Goal: Task Accomplishment & Management: Manage account settings

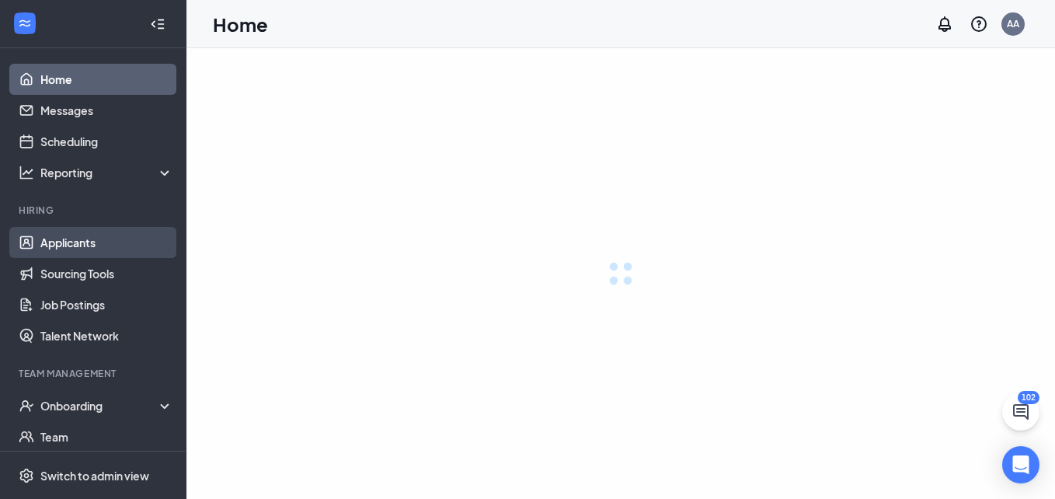
click at [73, 242] on link "Applicants" at bounding box center [106, 242] width 133 height 31
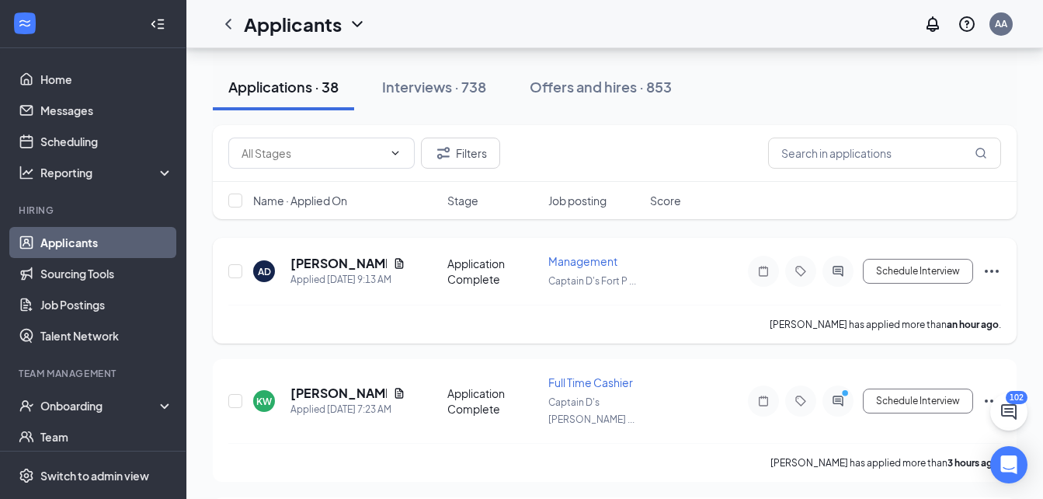
scroll to position [78, 0]
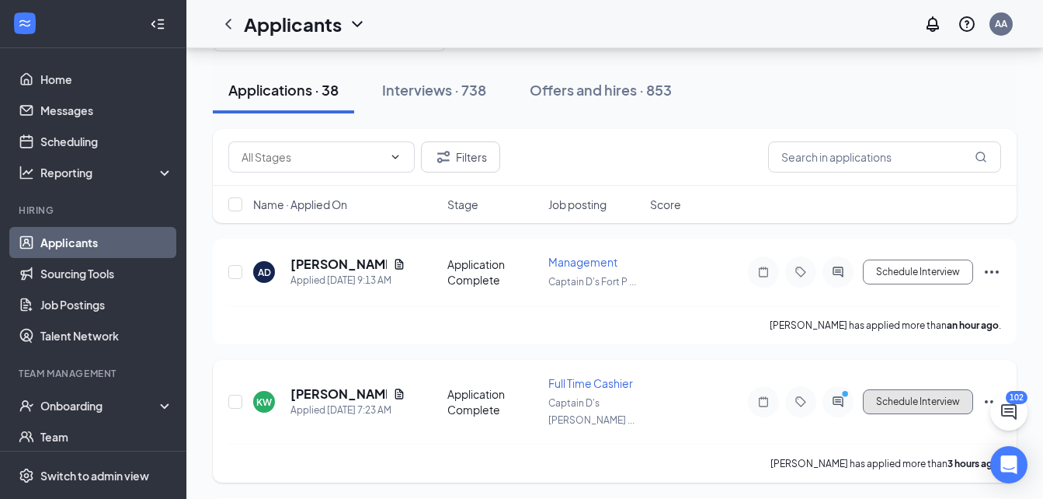
click at [889, 394] on button "Schedule Interview" at bounding box center [918, 401] width 110 height 25
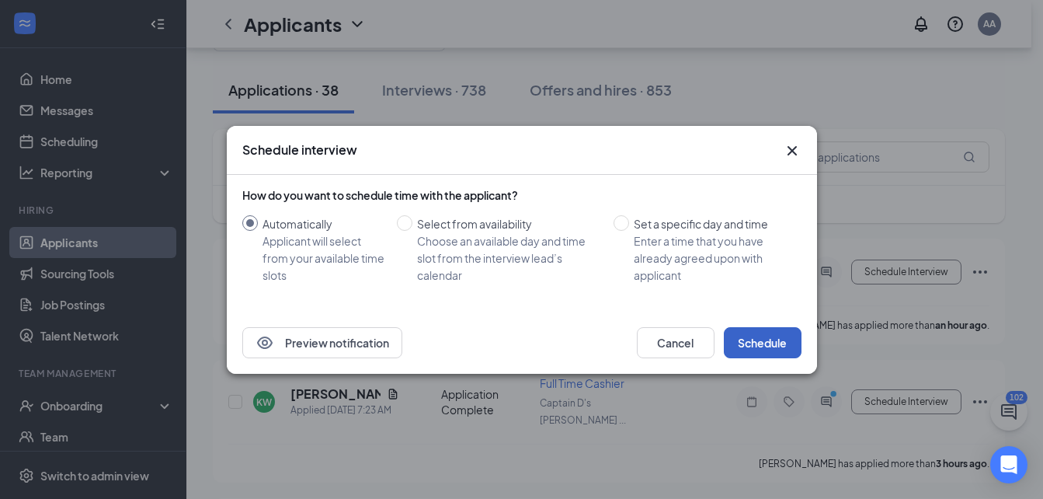
click at [768, 339] on button "Schedule" at bounding box center [763, 342] width 78 height 31
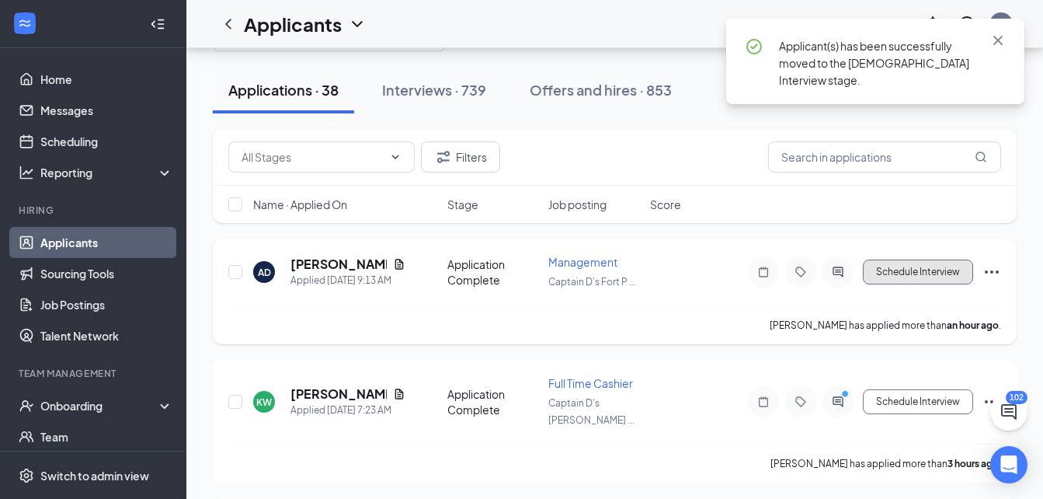
click at [881, 280] on button "Schedule Interview" at bounding box center [918, 272] width 110 height 25
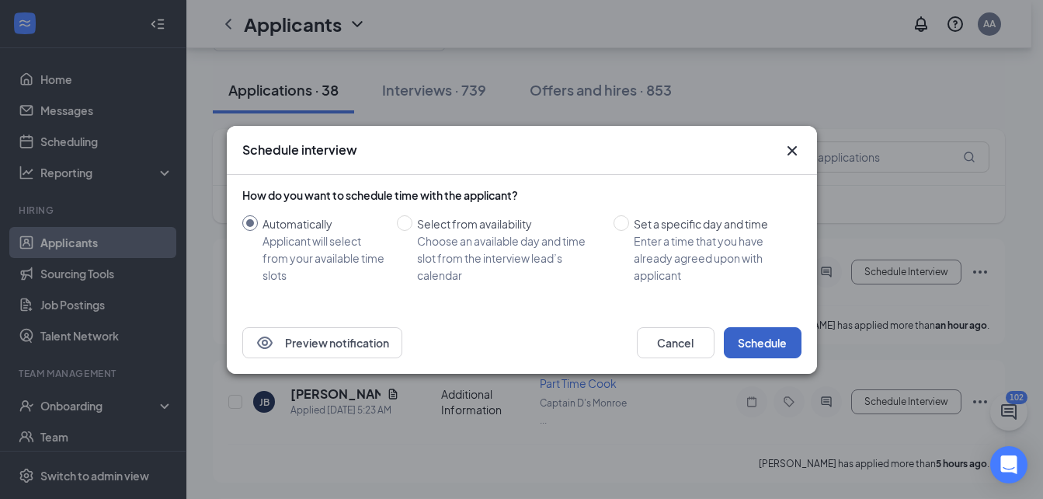
click at [778, 348] on button "Schedule" at bounding box center [763, 342] width 78 height 31
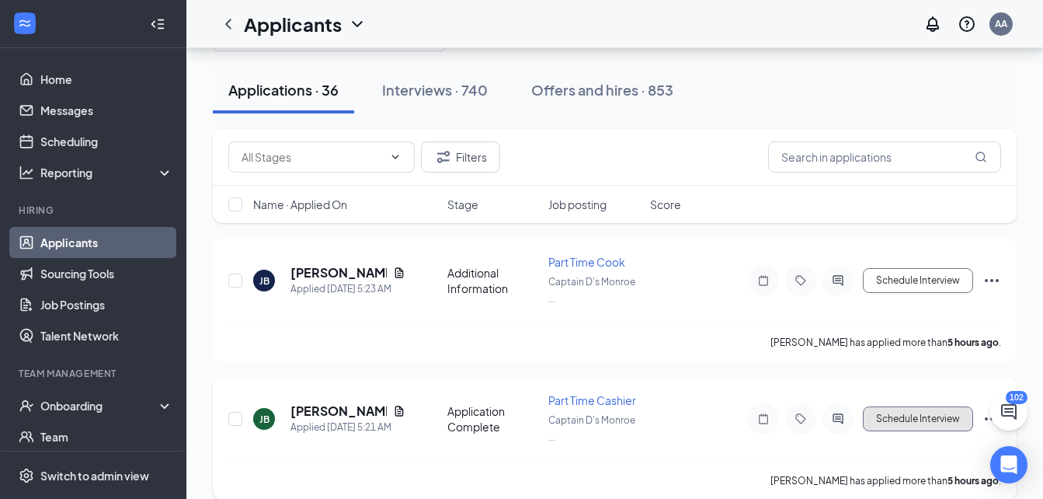
click at [951, 420] on button "Schedule Interview" at bounding box center [918, 418] width 110 height 25
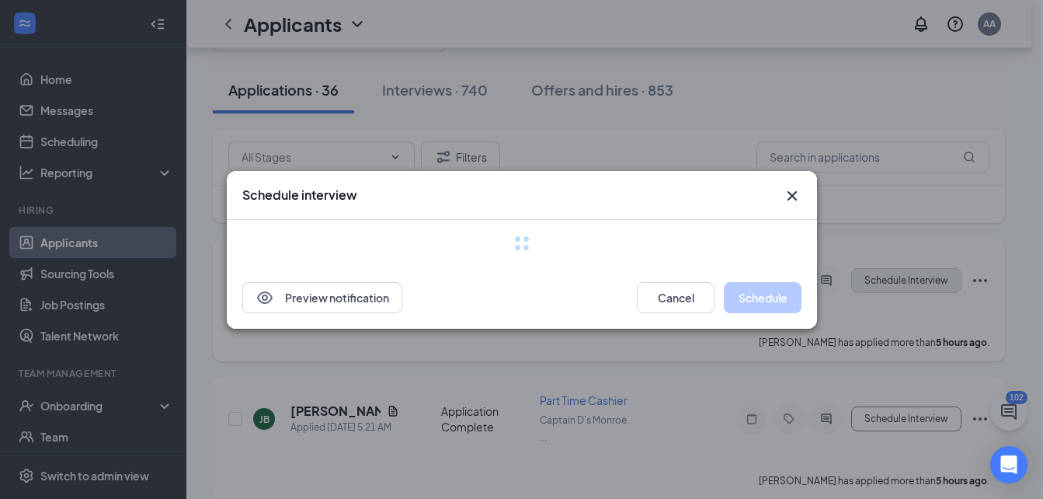
click at [909, 287] on div "Schedule interview Preview notification Cancel Schedule" at bounding box center [521, 249] width 1043 height 499
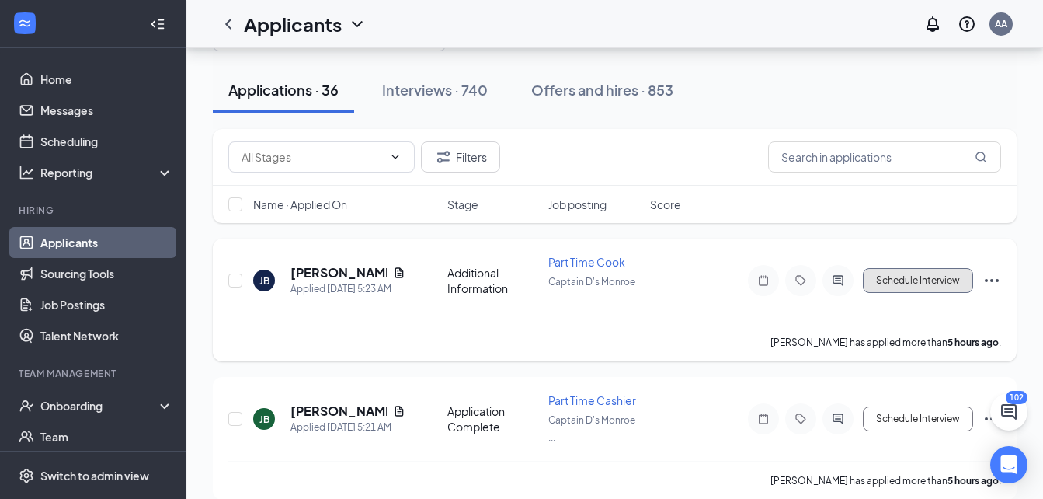
click at [905, 279] on button "Schedule Interview" at bounding box center [918, 280] width 110 height 25
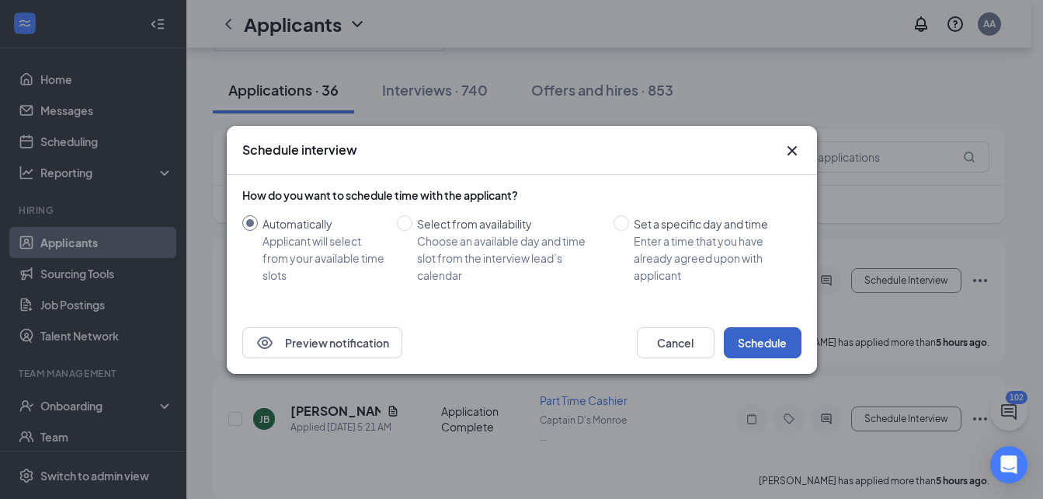
click at [757, 336] on button "Schedule" at bounding box center [763, 342] width 78 height 31
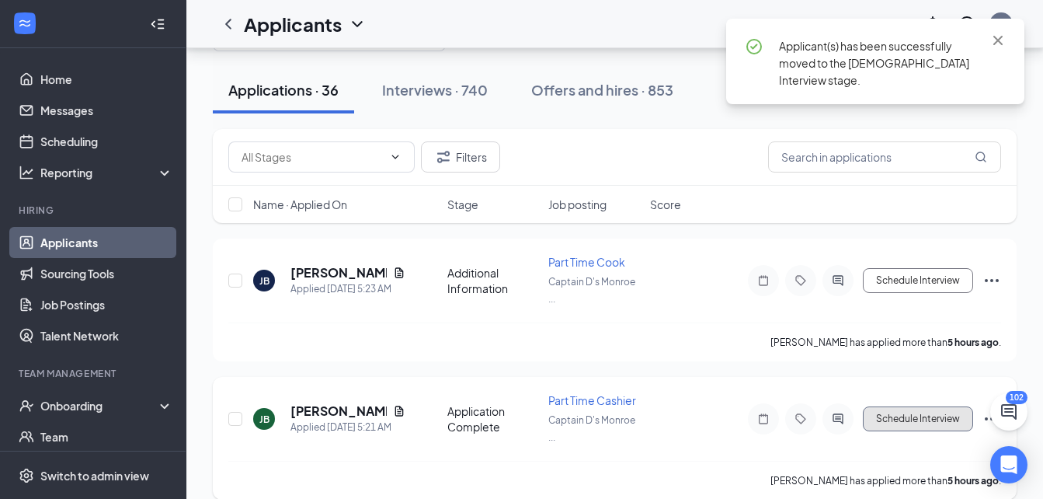
click at [872, 416] on button "Schedule Interview" at bounding box center [918, 418] width 110 height 25
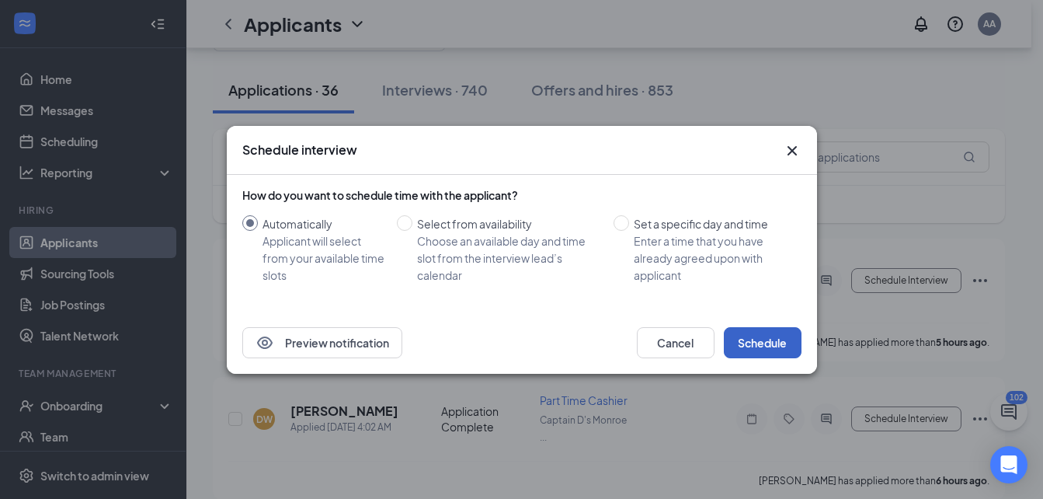
click at [789, 347] on button "Schedule" at bounding box center [763, 342] width 78 height 31
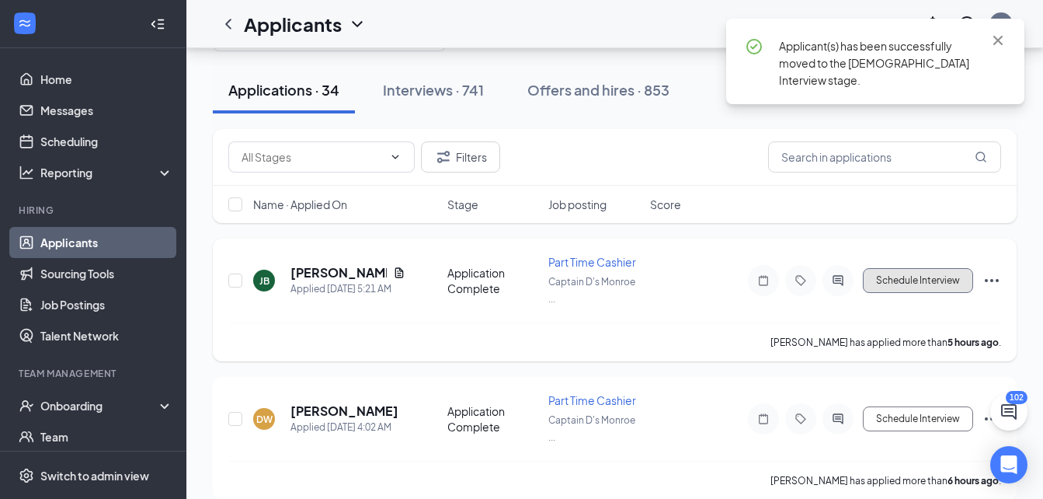
click at [894, 287] on button "Schedule Interview" at bounding box center [918, 280] width 110 height 25
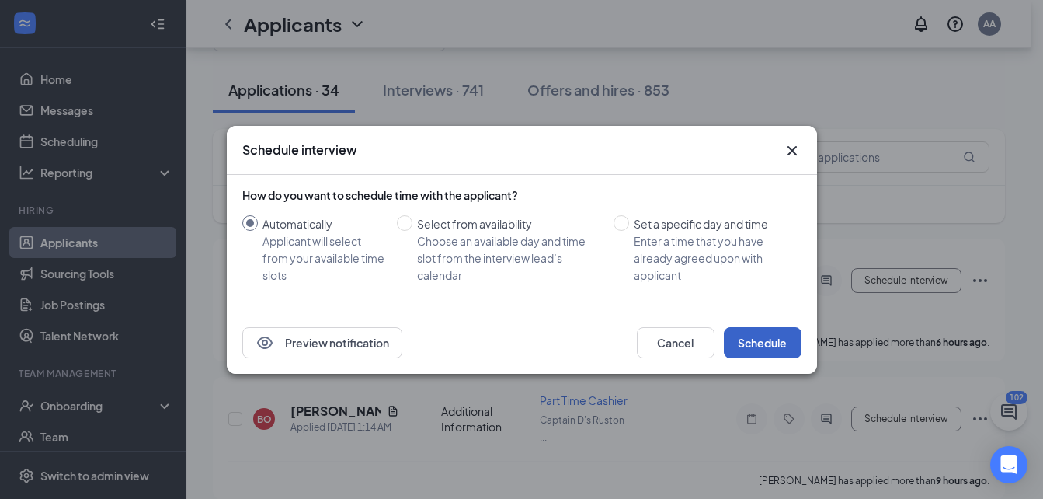
click at [763, 347] on button "Schedule" at bounding box center [763, 342] width 78 height 31
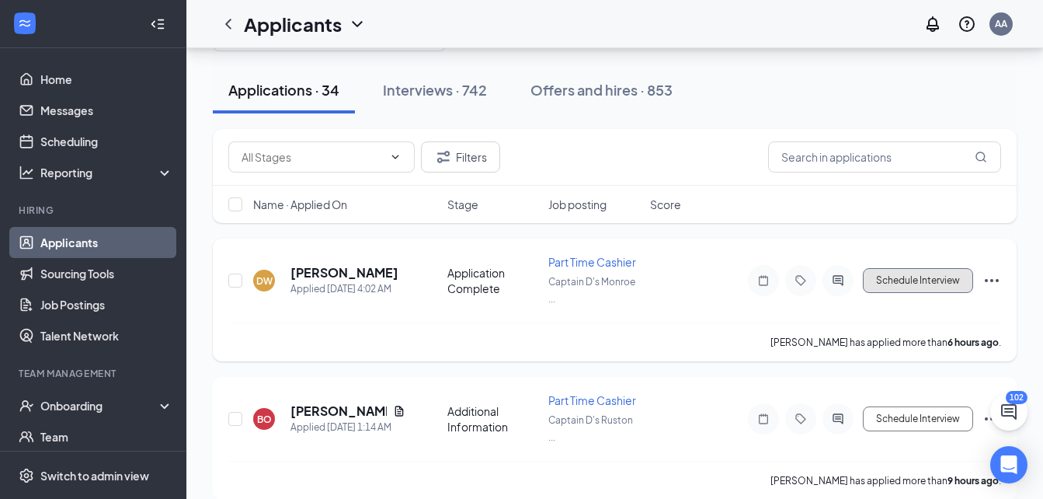
click at [911, 284] on button "Schedule Interview" at bounding box center [918, 280] width 110 height 25
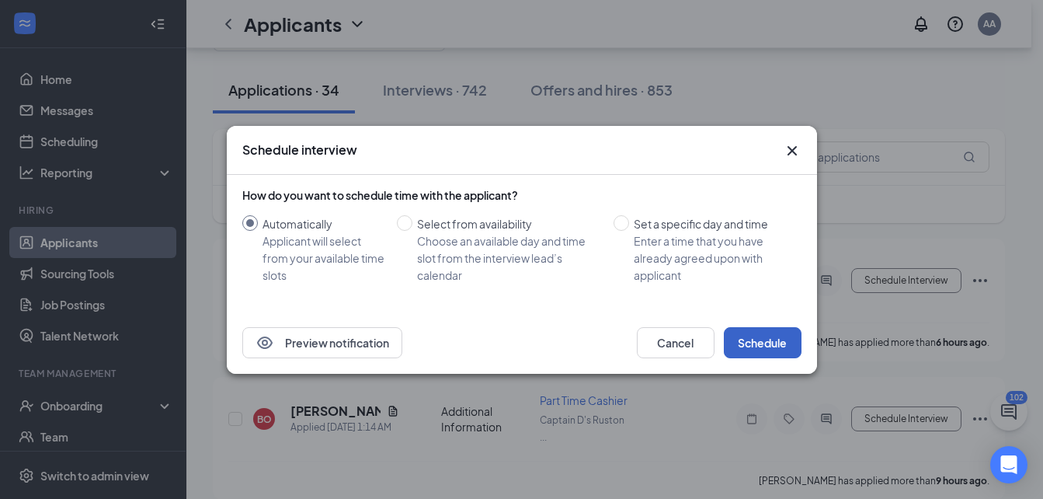
click at [764, 352] on button "Schedule" at bounding box center [763, 342] width 78 height 31
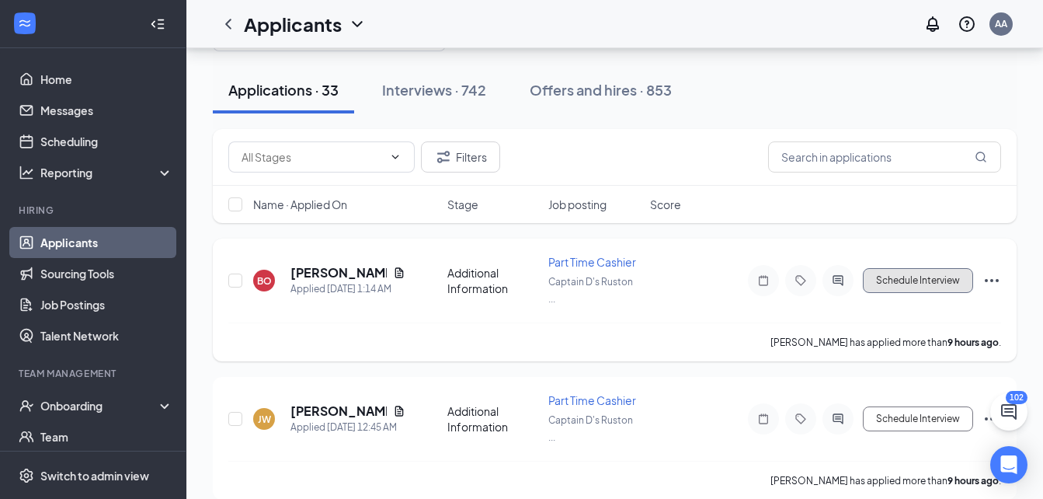
click at [887, 283] on button "Schedule Interview" at bounding box center [918, 280] width 110 height 25
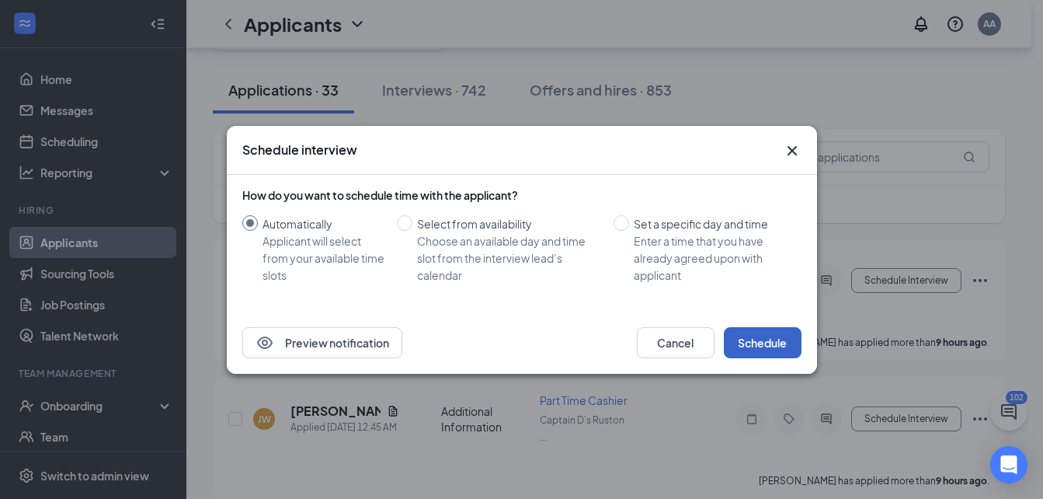
click at [761, 350] on button "Schedule" at bounding box center [763, 342] width 78 height 31
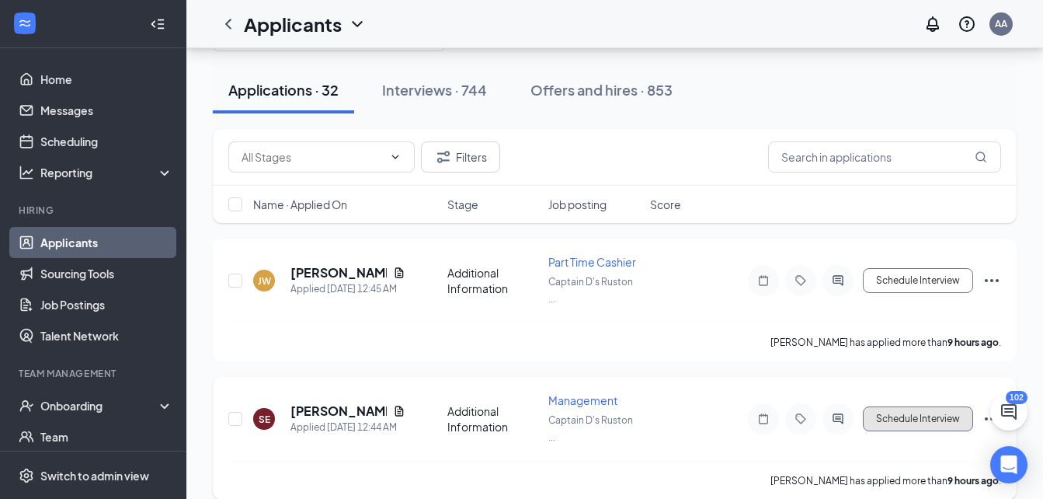
click at [893, 424] on button "Schedule Interview" at bounding box center [918, 418] width 110 height 25
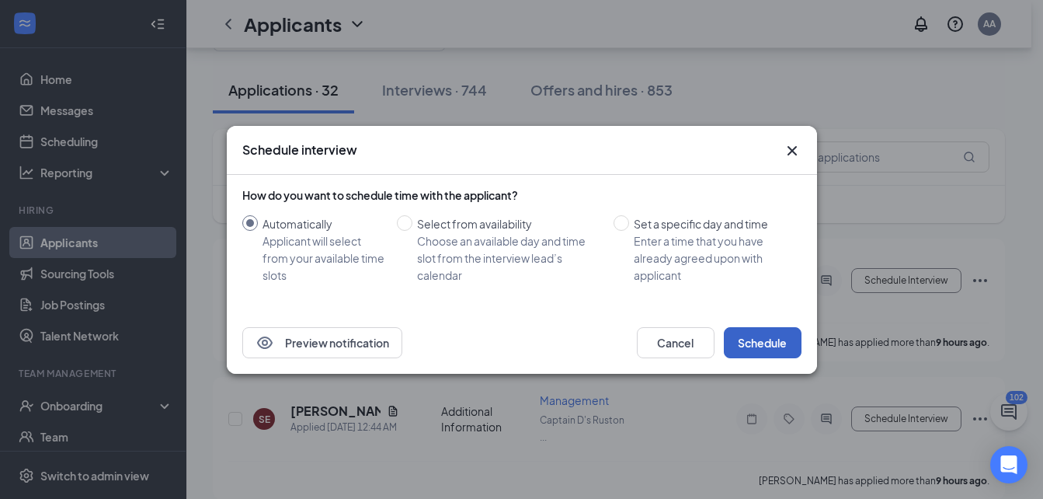
click at [761, 348] on button "Schedule" at bounding box center [763, 342] width 78 height 31
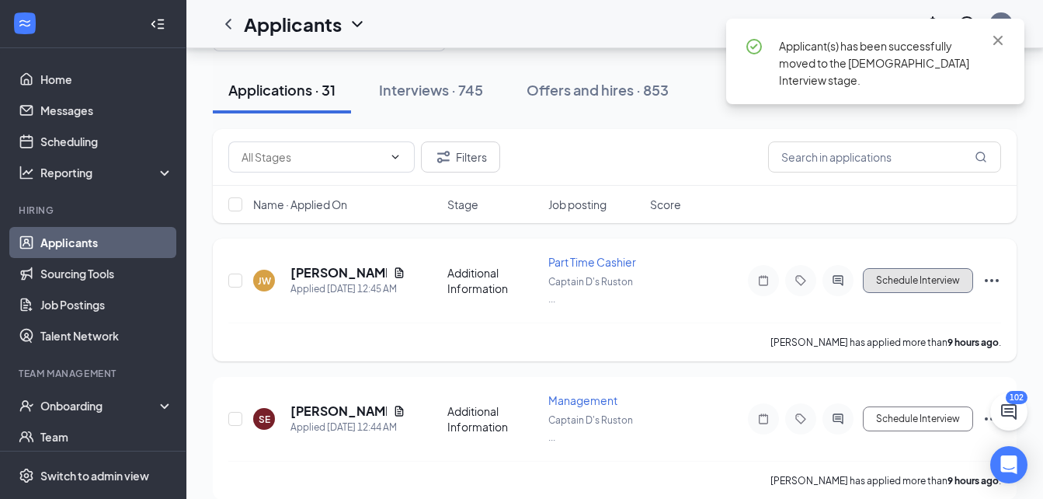
click at [911, 284] on button "Schedule Interview" at bounding box center [918, 280] width 110 height 25
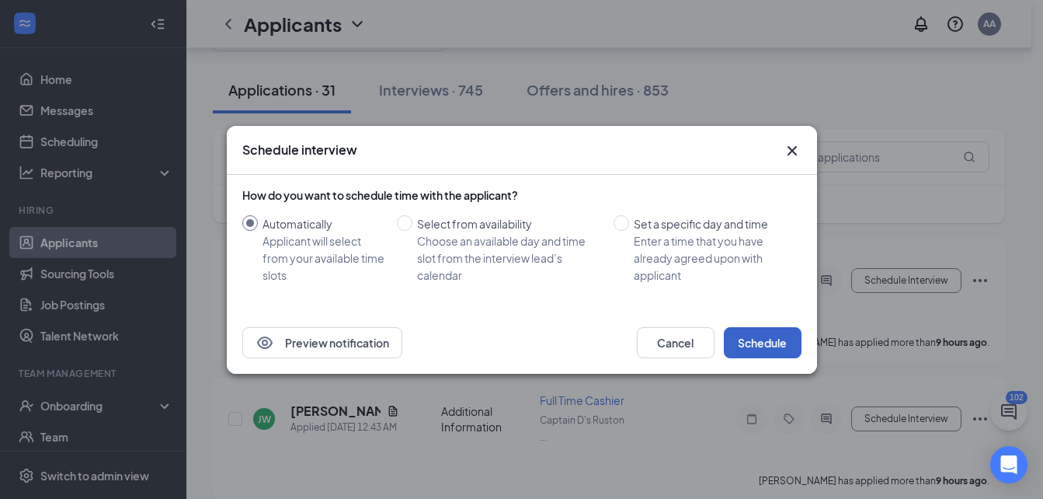
click at [764, 330] on button "Schedule" at bounding box center [763, 342] width 78 height 31
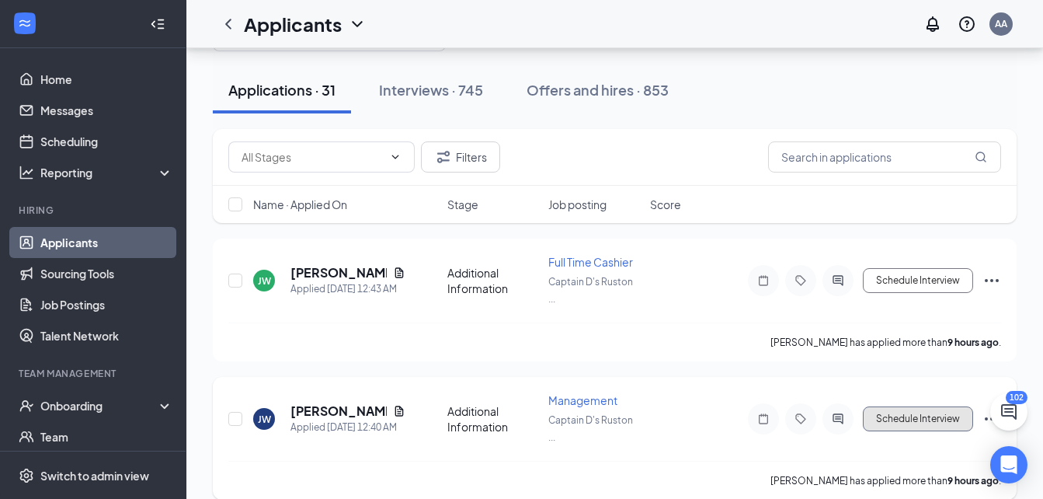
click at [925, 417] on button "Schedule Interview" at bounding box center [918, 418] width 110 height 25
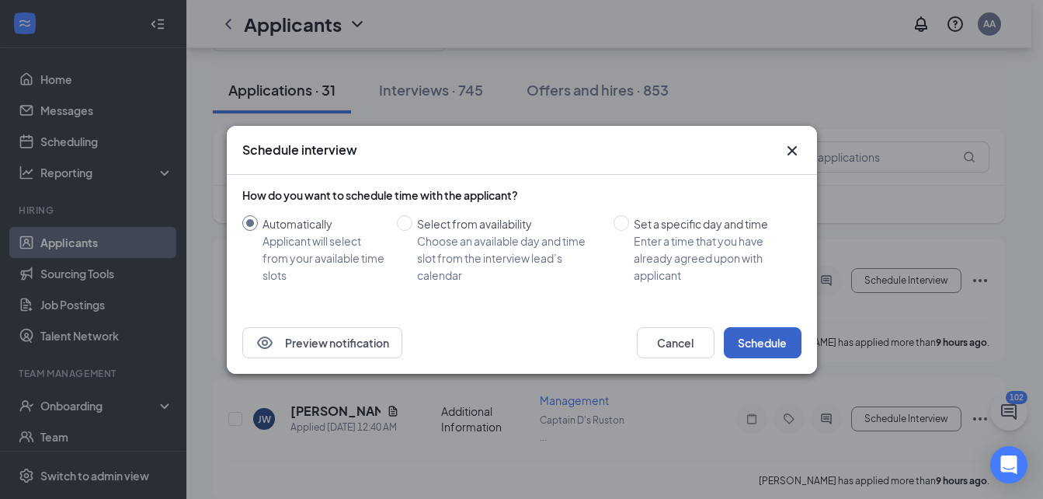
click at [726, 340] on button "Schedule" at bounding box center [763, 342] width 78 height 31
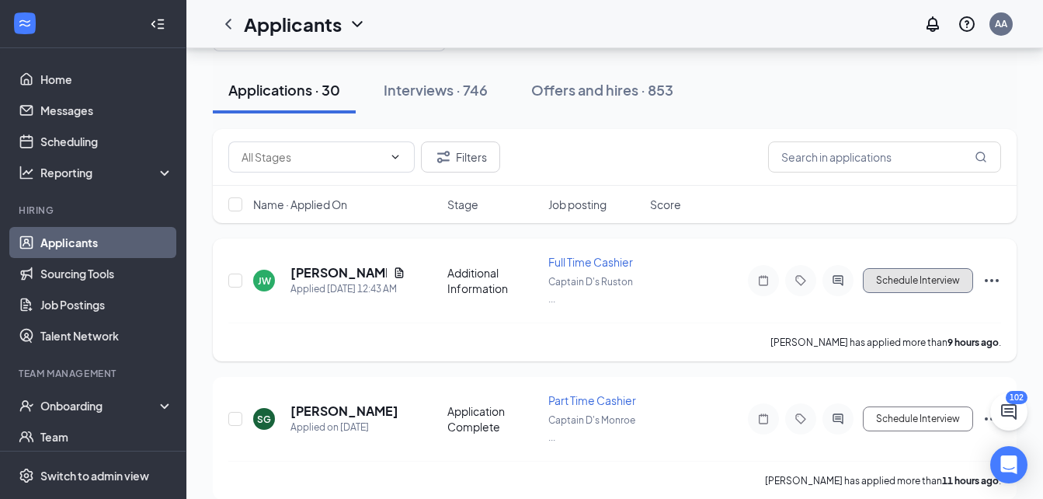
click at [885, 282] on button "Schedule Interview" at bounding box center [918, 280] width 110 height 25
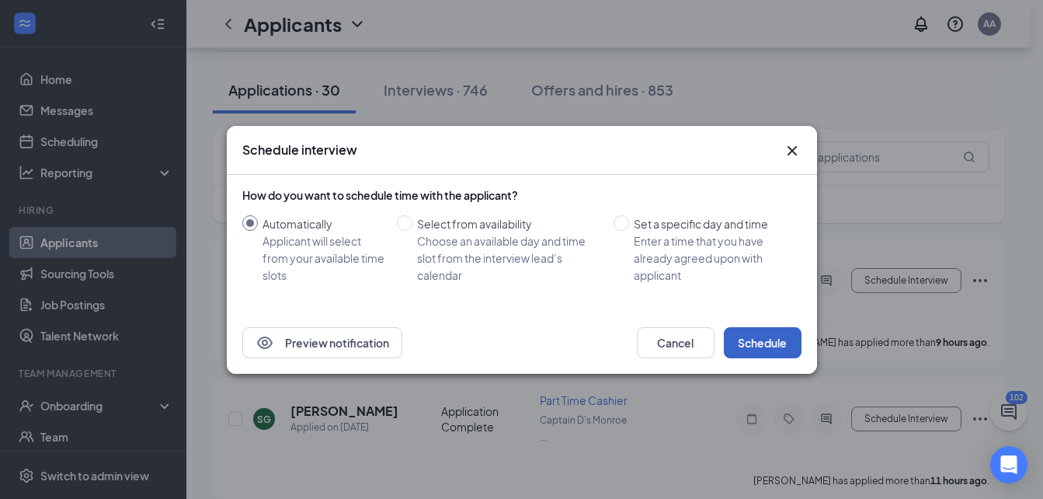
click at [789, 330] on button "Schedule" at bounding box center [763, 342] width 78 height 31
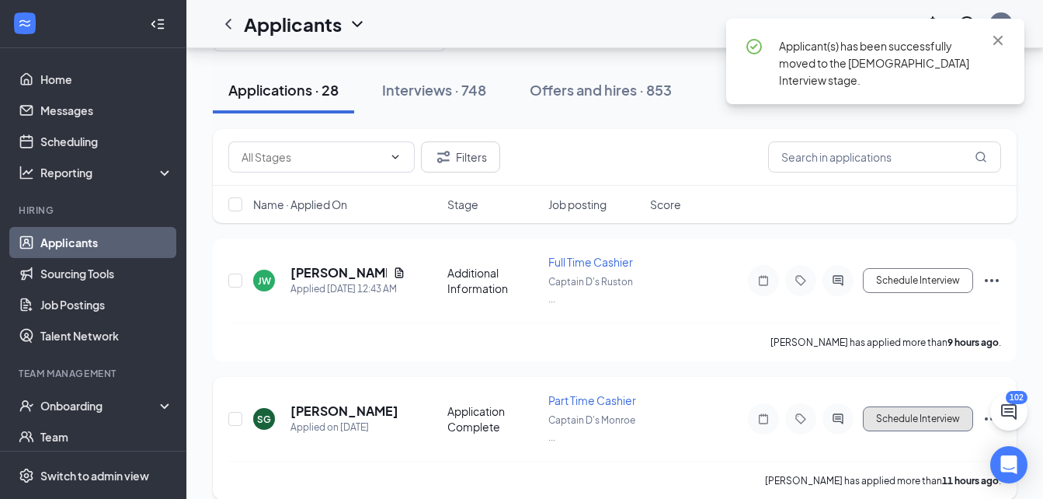
click at [895, 419] on button "Schedule Interview" at bounding box center [918, 418] width 110 height 25
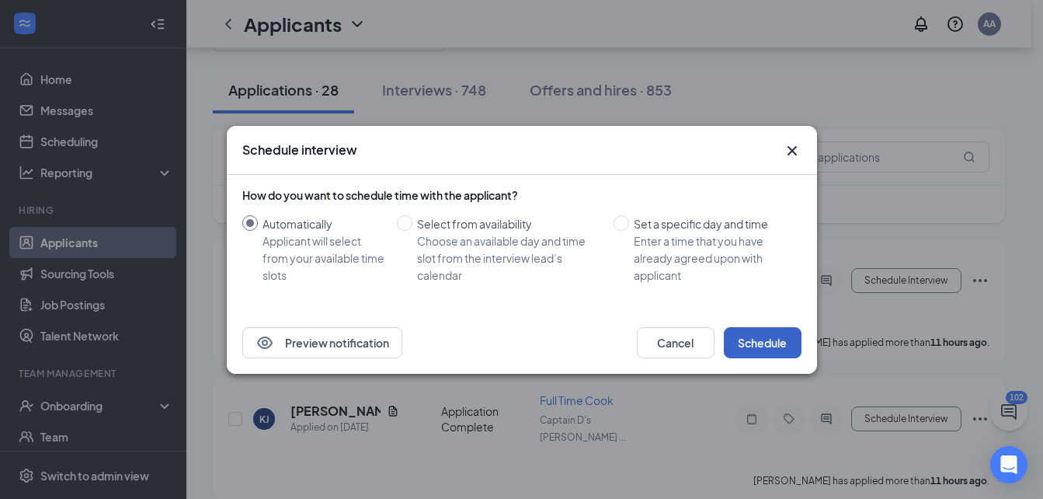
click at [770, 336] on button "Schedule" at bounding box center [763, 342] width 78 height 31
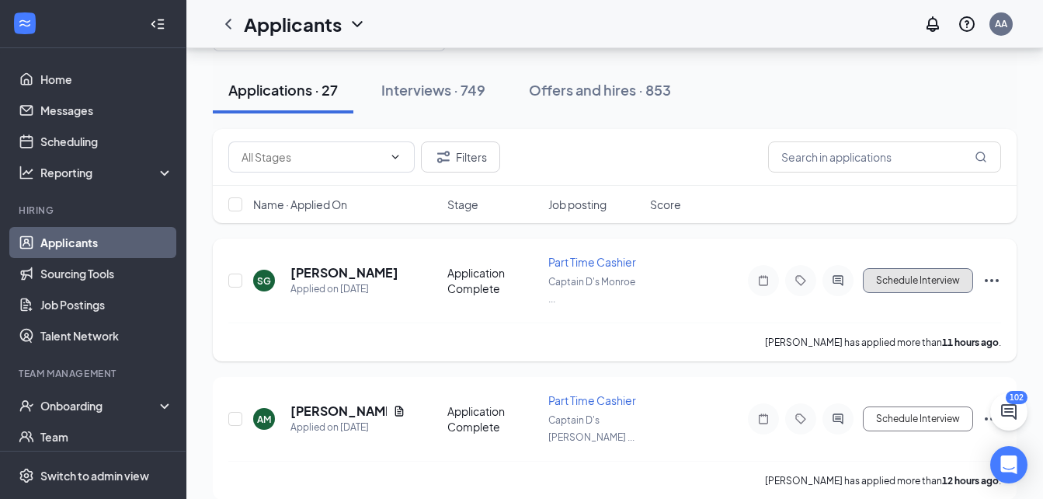
click at [883, 284] on button "Schedule Interview" at bounding box center [918, 280] width 110 height 25
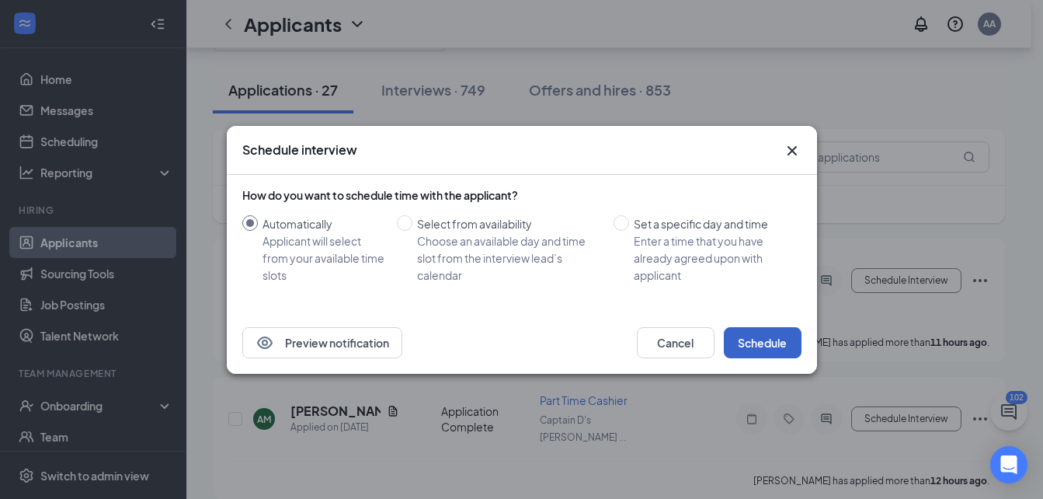
click at [772, 335] on button "Schedule" at bounding box center [763, 342] width 78 height 31
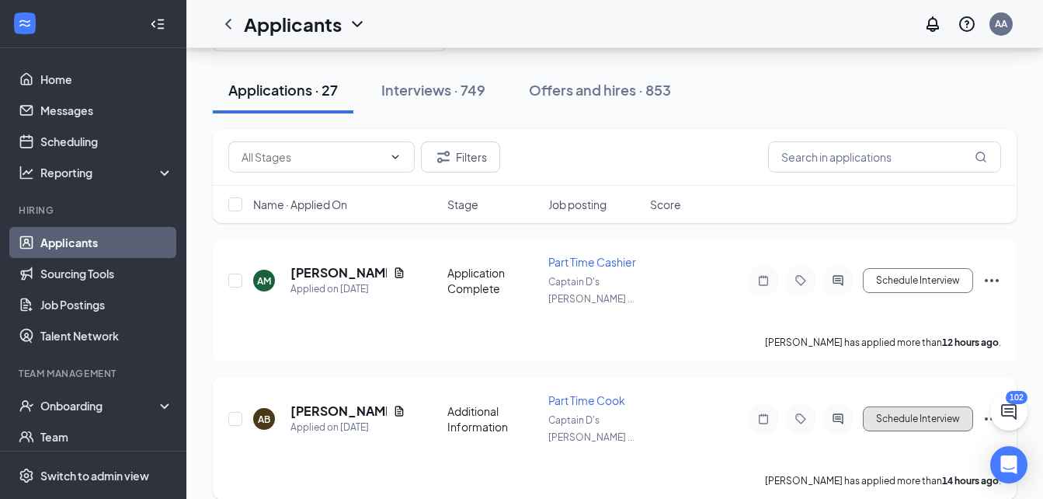
click at [890, 406] on button "Schedule Interview" at bounding box center [918, 418] width 110 height 25
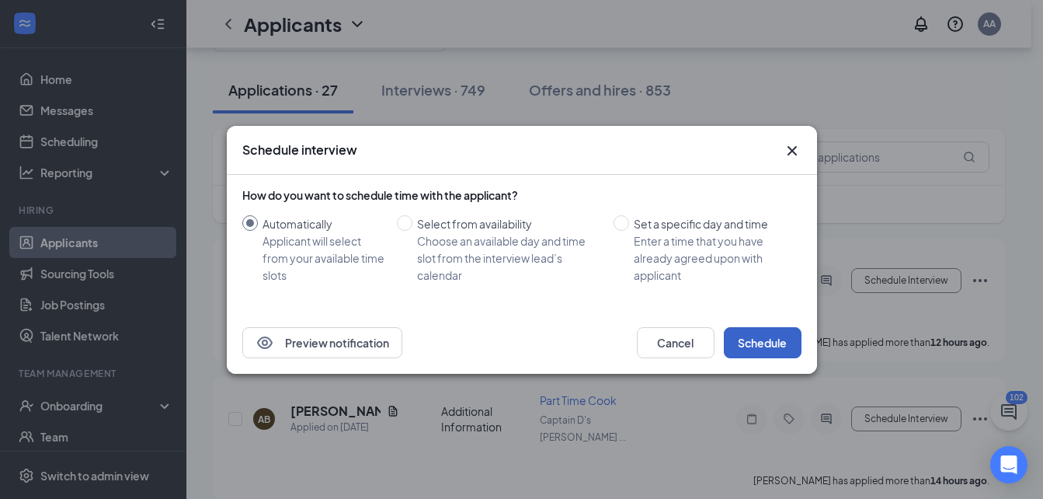
click at [768, 350] on button "Schedule" at bounding box center [763, 342] width 78 height 31
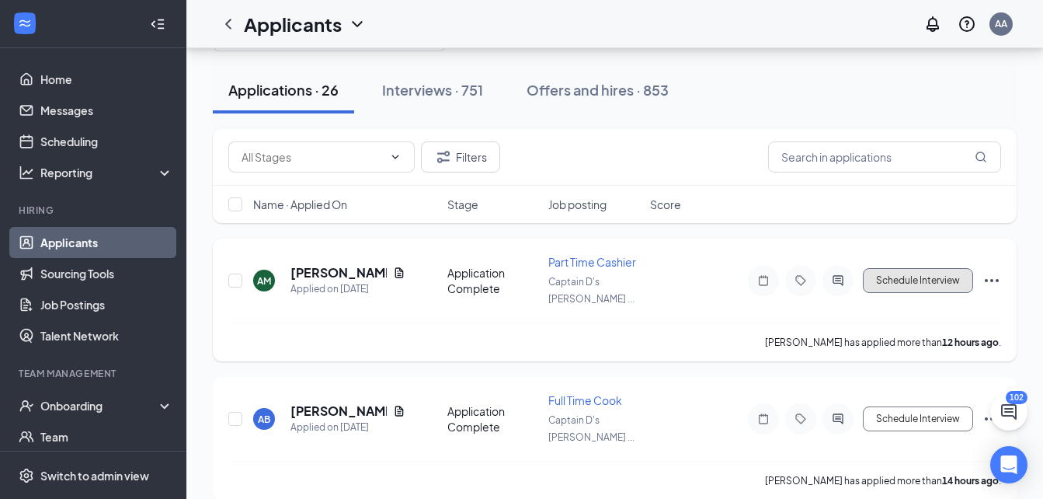
click at [901, 279] on button "Schedule Interview" at bounding box center [918, 280] width 110 height 25
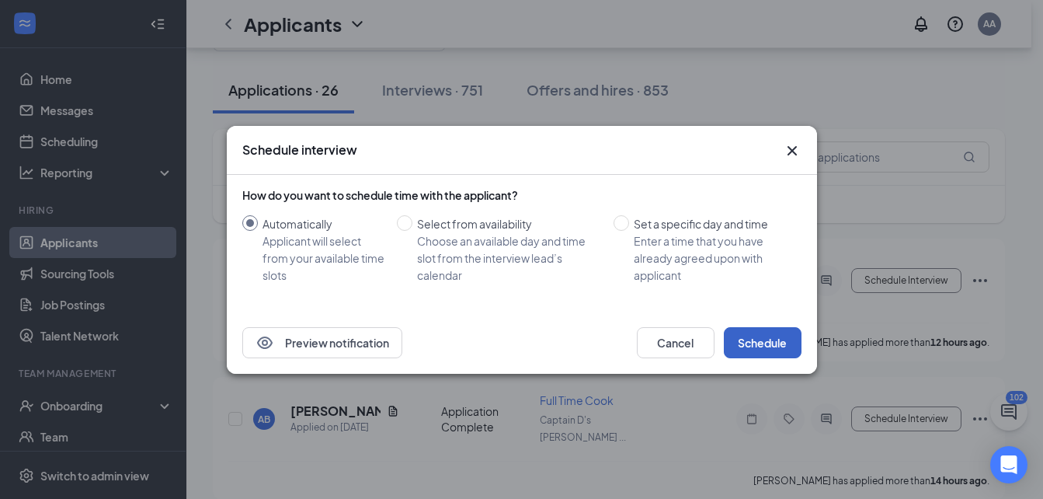
click at [769, 333] on button "Schedule" at bounding box center [763, 342] width 78 height 31
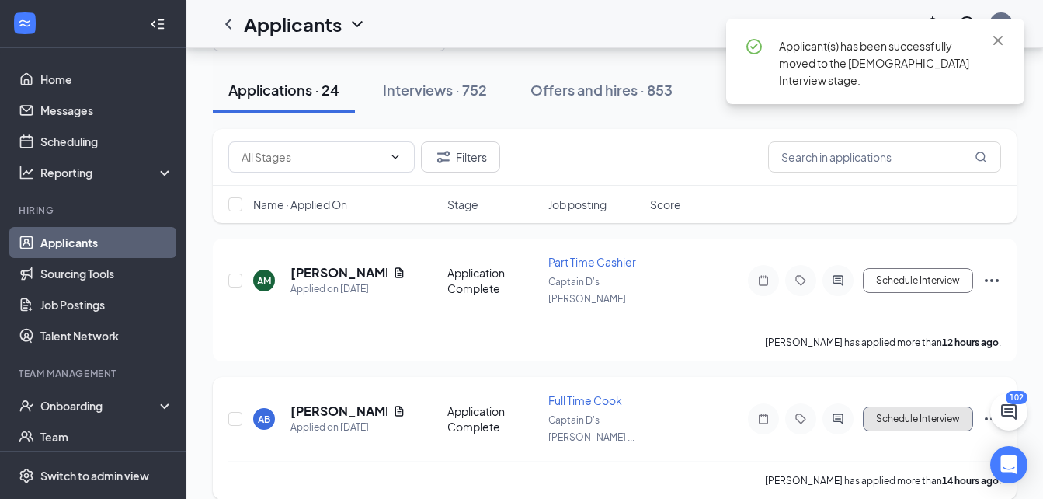
click at [869, 406] on button "Schedule Interview" at bounding box center [918, 418] width 110 height 25
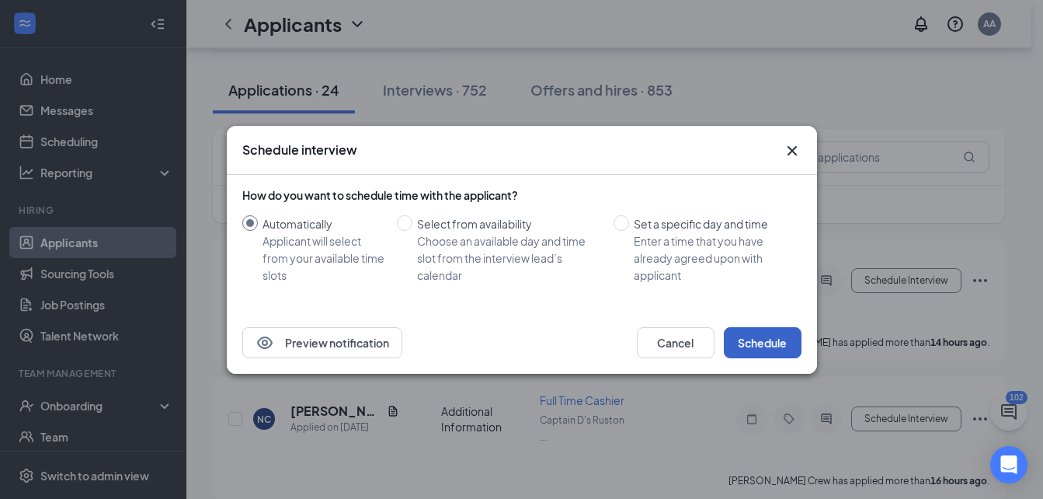
click at [782, 344] on button "Schedule" at bounding box center [763, 342] width 78 height 31
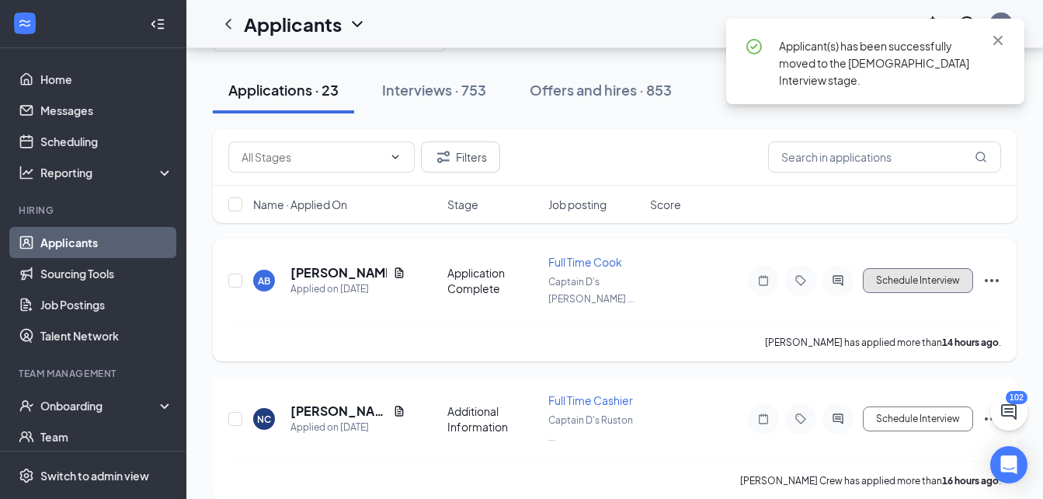
click at [900, 274] on button "Schedule Interview" at bounding box center [918, 280] width 110 height 25
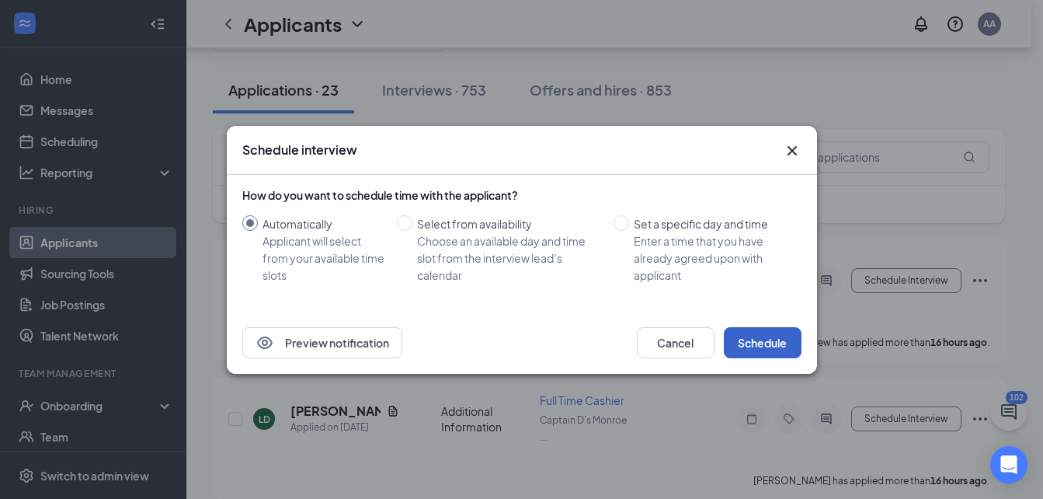
click at [792, 348] on button "Schedule" at bounding box center [763, 342] width 78 height 31
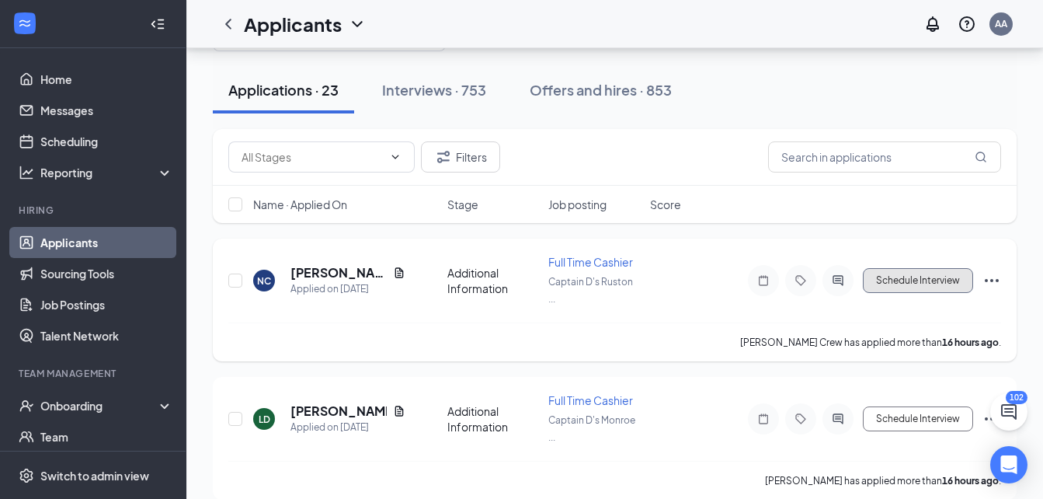
click at [913, 275] on button "Schedule Interview" at bounding box center [918, 280] width 110 height 25
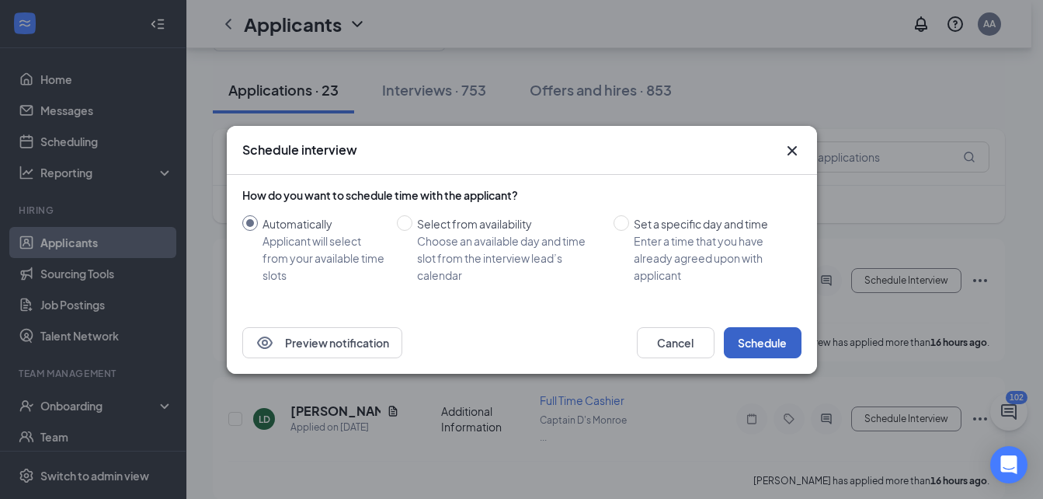
click at [766, 340] on button "Schedule" at bounding box center [763, 342] width 78 height 31
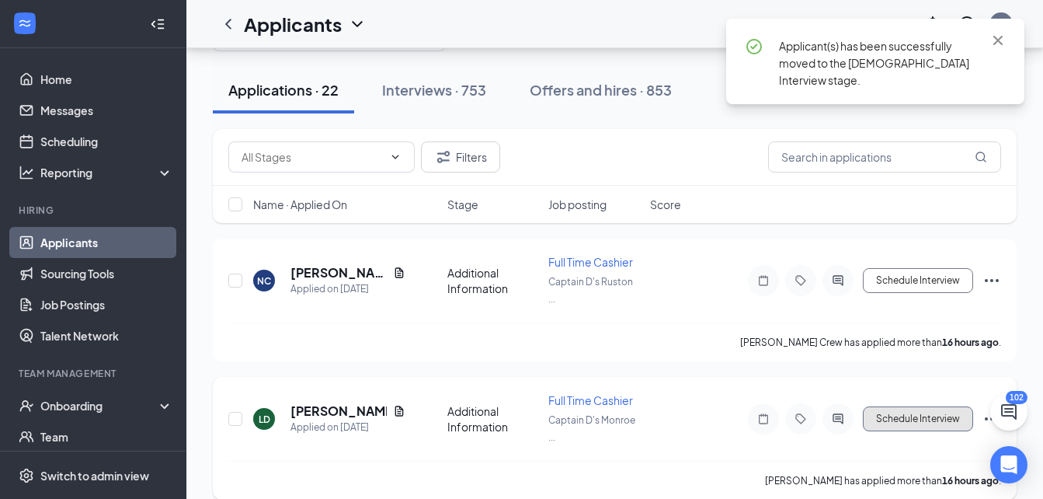
click at [876, 417] on button "Schedule Interview" at bounding box center [918, 418] width 110 height 25
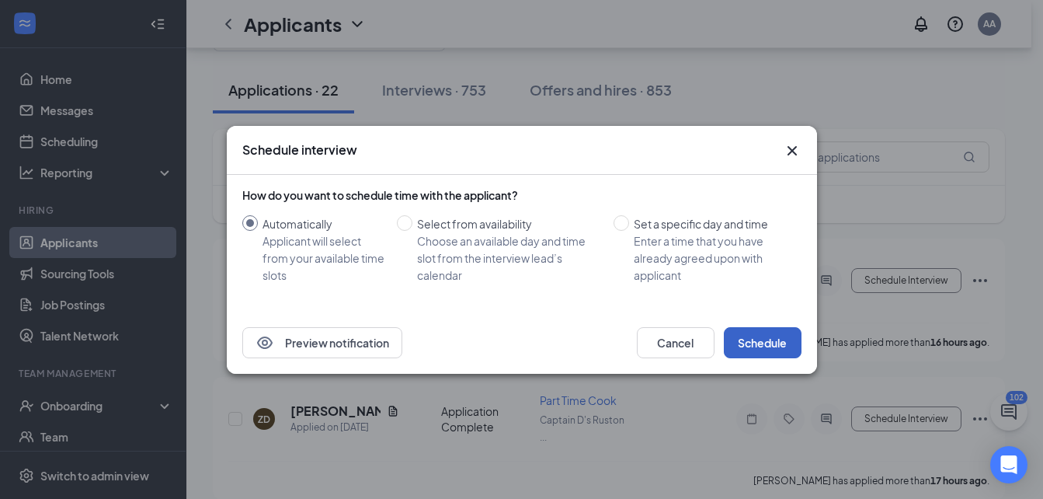
click at [770, 343] on button "Schedule" at bounding box center [763, 342] width 78 height 31
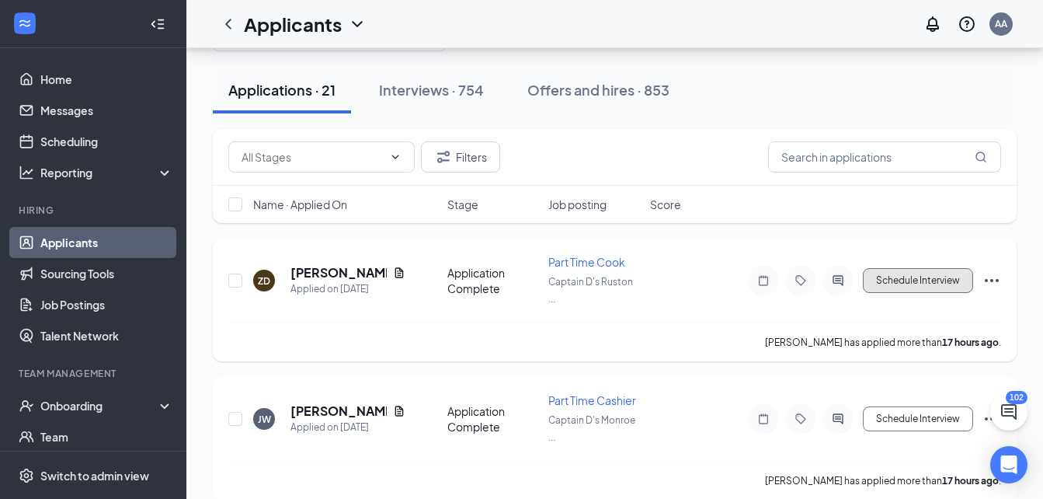
click at [928, 284] on button "Schedule Interview" at bounding box center [918, 280] width 110 height 25
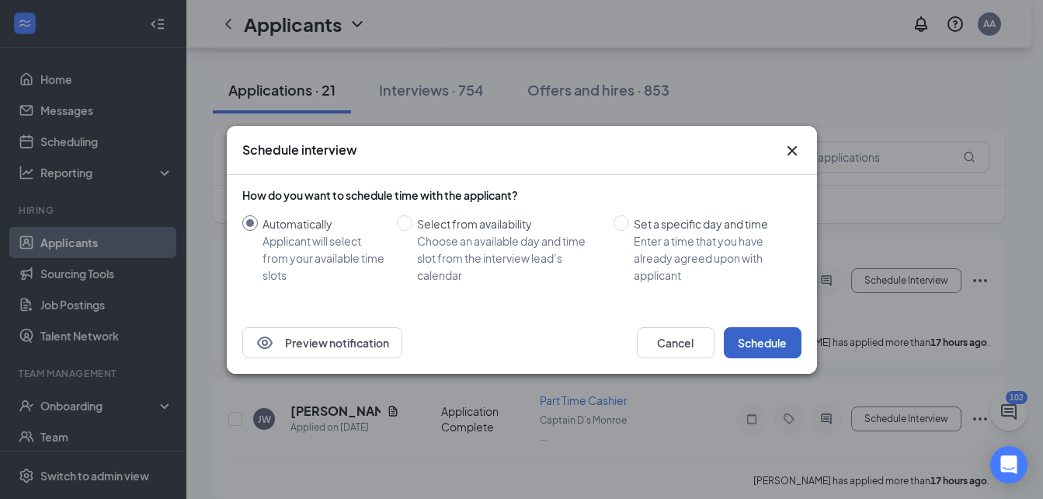
click at [772, 344] on button "Schedule" at bounding box center [763, 342] width 78 height 31
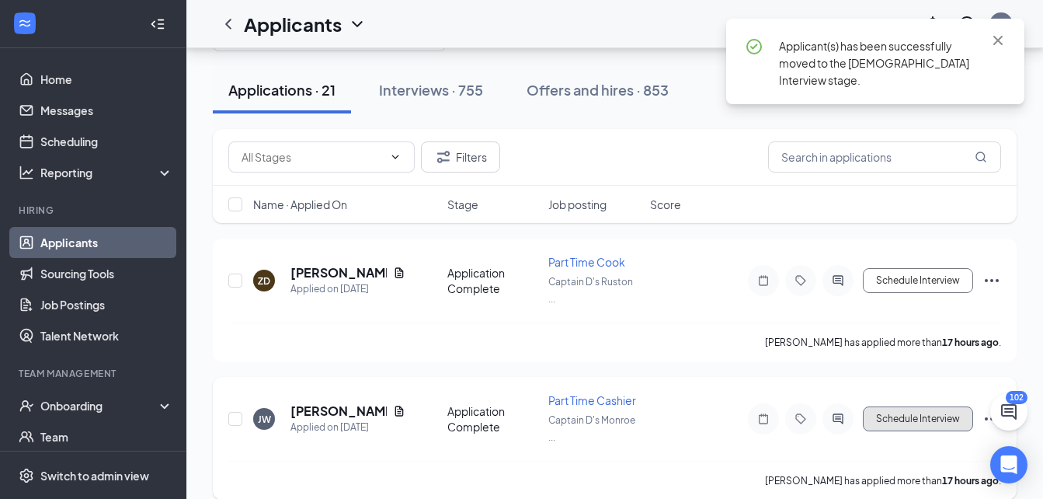
click at [905, 425] on button "Schedule Interview" at bounding box center [918, 418] width 110 height 25
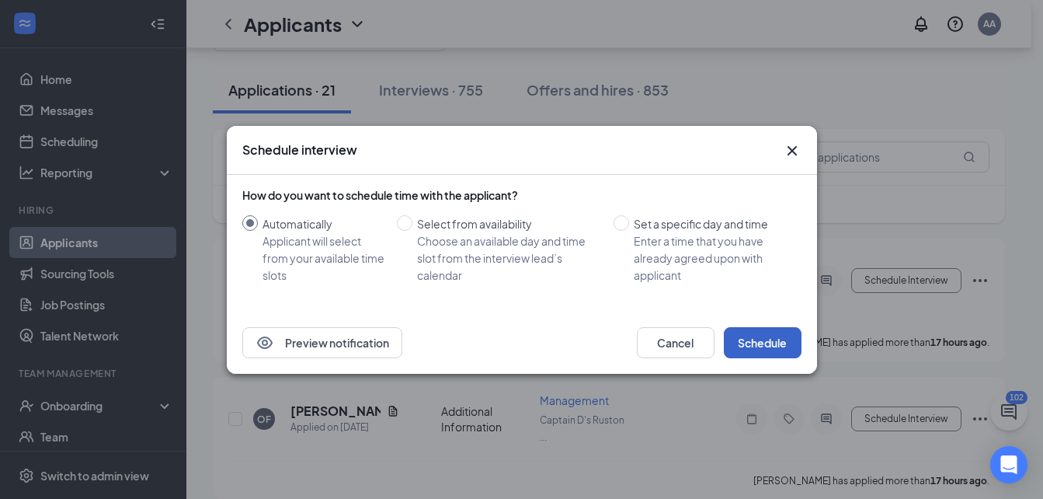
click at [761, 341] on button "Schedule" at bounding box center [763, 342] width 78 height 31
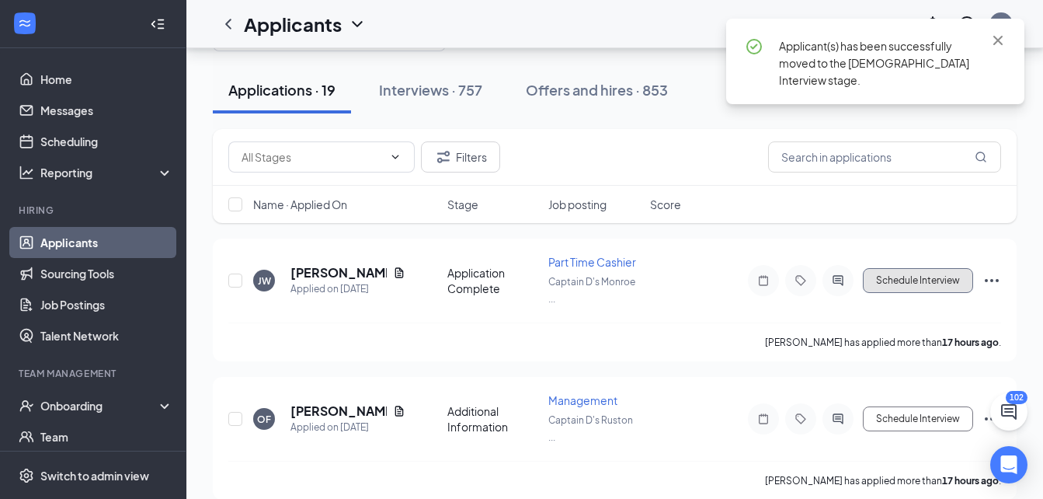
click at [914, 279] on button "Schedule Interview" at bounding box center [918, 280] width 110 height 25
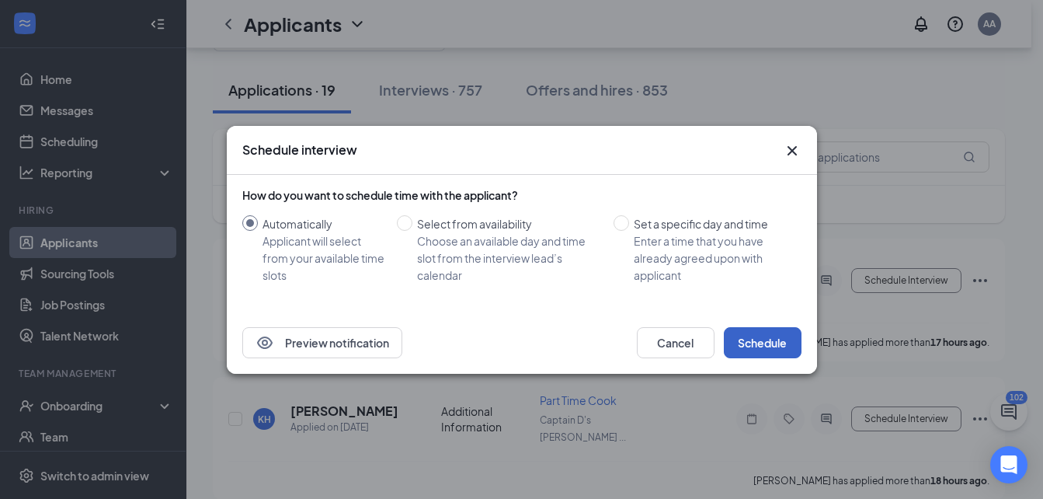
click at [773, 340] on button "Schedule" at bounding box center [763, 342] width 78 height 31
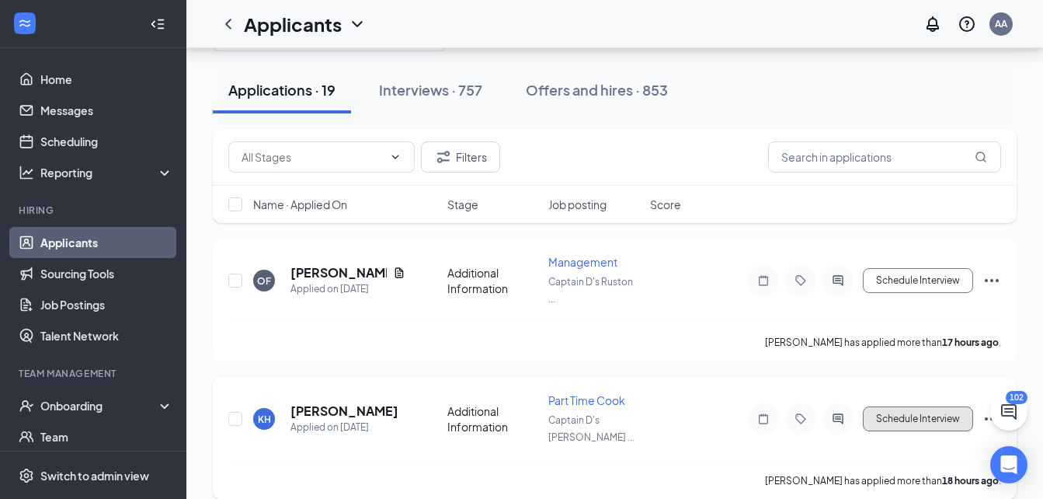
click at [904, 406] on button "Schedule Interview" at bounding box center [918, 418] width 110 height 25
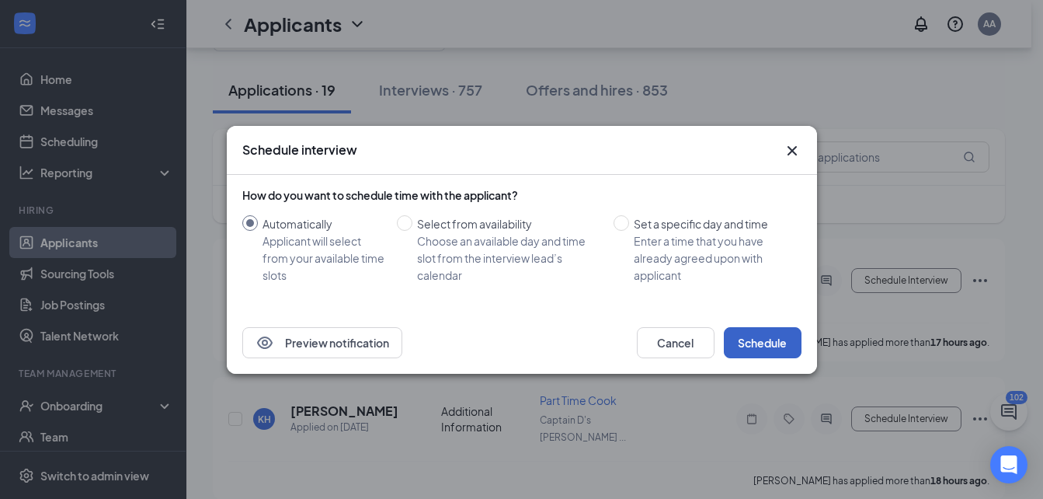
click at [765, 348] on button "Schedule" at bounding box center [763, 342] width 78 height 31
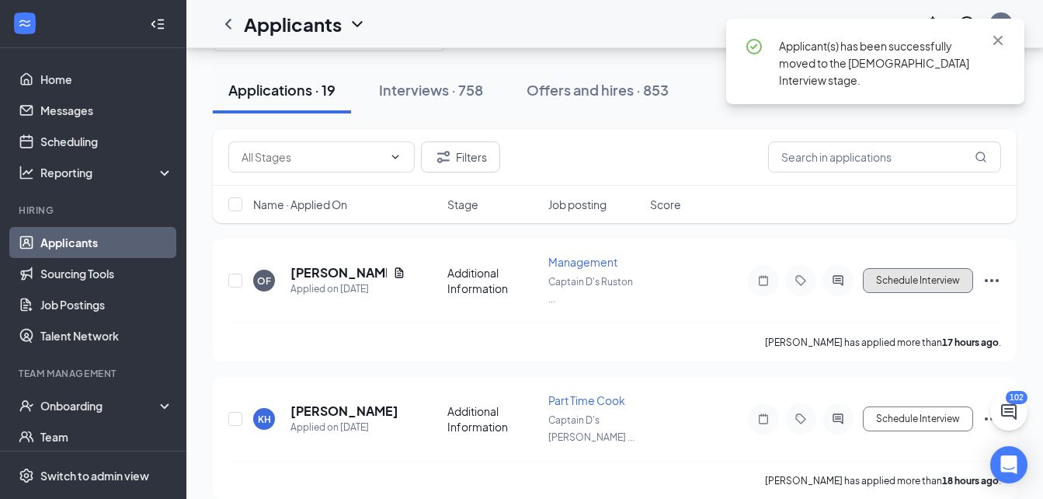
click at [894, 280] on button "Schedule Interview" at bounding box center [918, 280] width 110 height 25
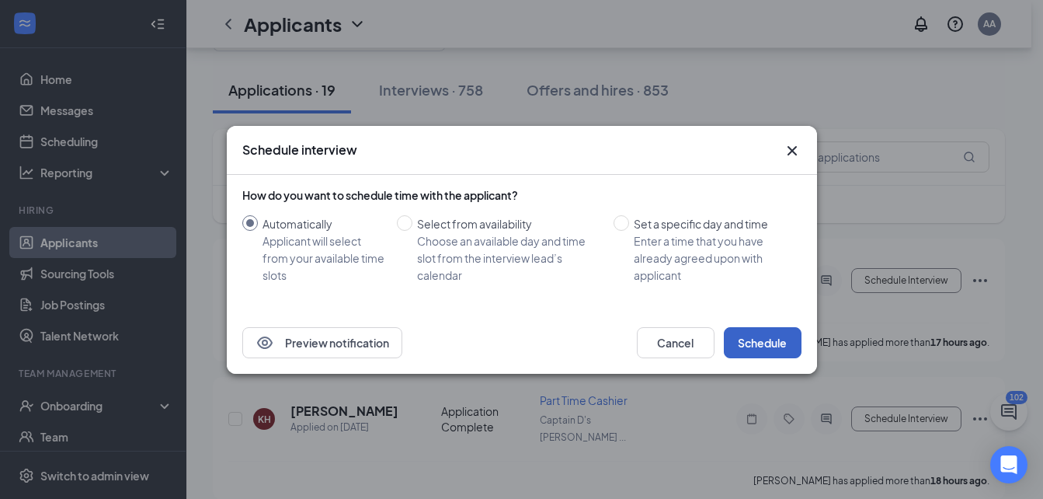
click at [763, 337] on button "Schedule" at bounding box center [763, 342] width 78 height 31
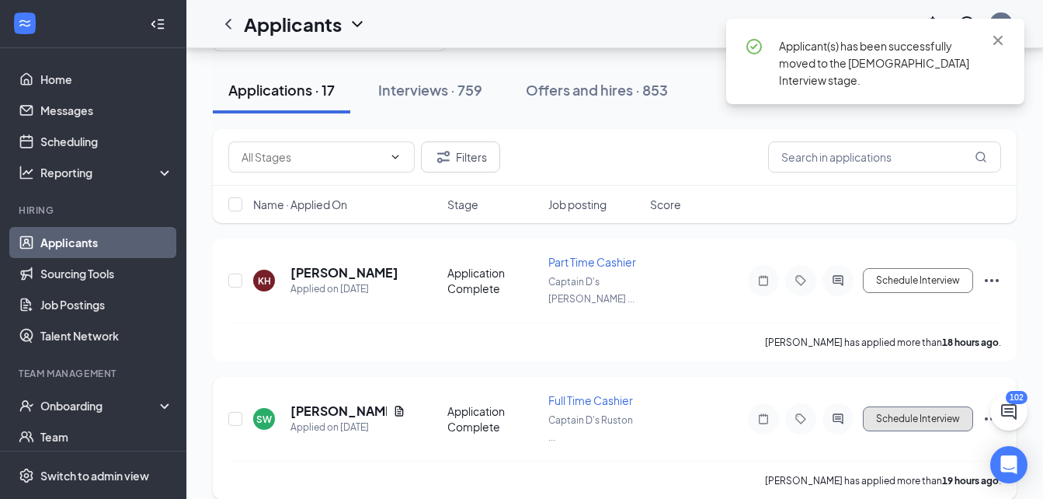
click at [884, 410] on button "Schedule Interview" at bounding box center [918, 418] width 110 height 25
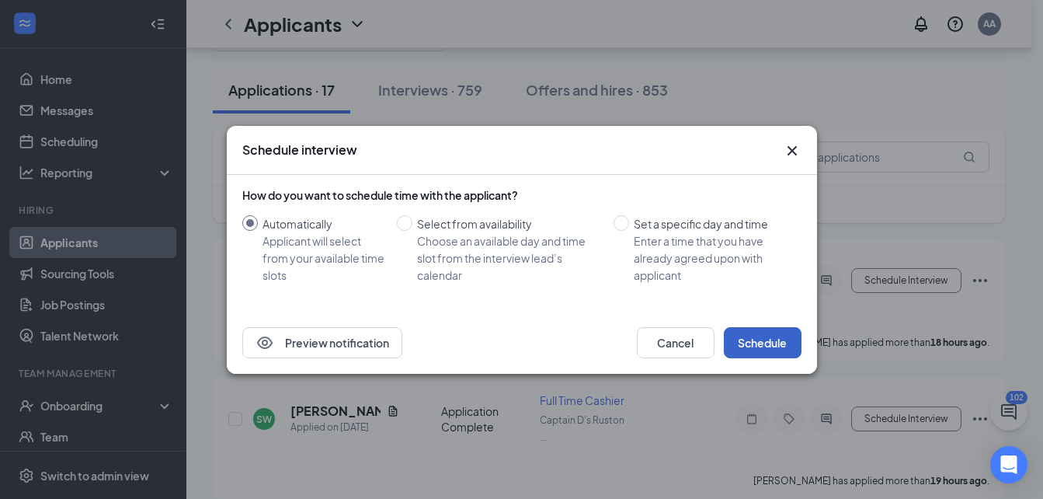
click at [740, 334] on button "Schedule" at bounding box center [763, 342] width 78 height 31
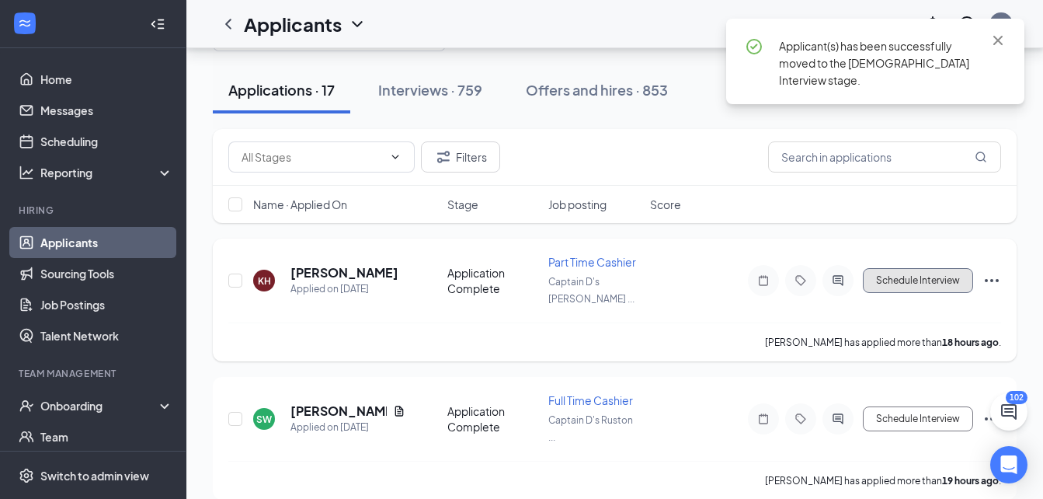
click at [897, 279] on button "Schedule Interview" at bounding box center [918, 280] width 110 height 25
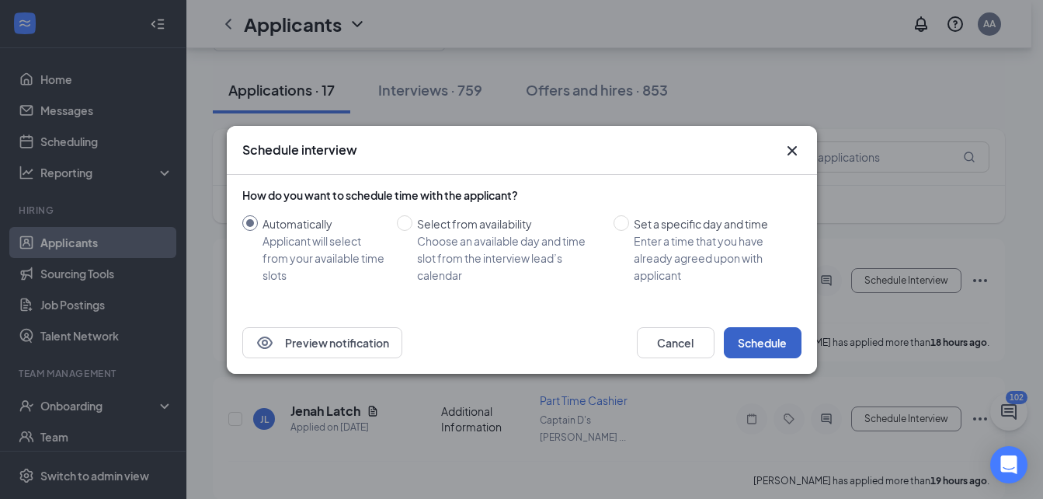
click at [764, 333] on button "Schedule" at bounding box center [763, 342] width 78 height 31
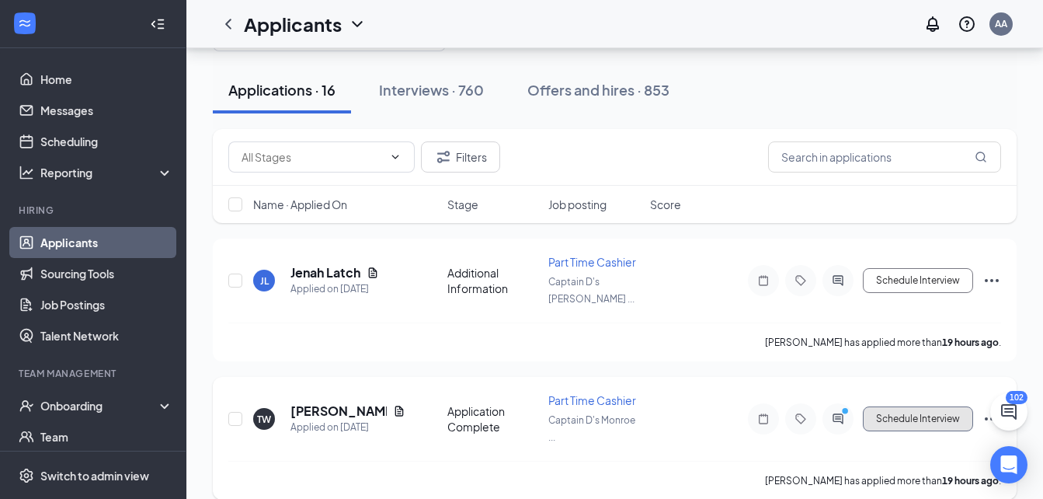
click at [912, 406] on button "Schedule Interview" at bounding box center [918, 418] width 110 height 25
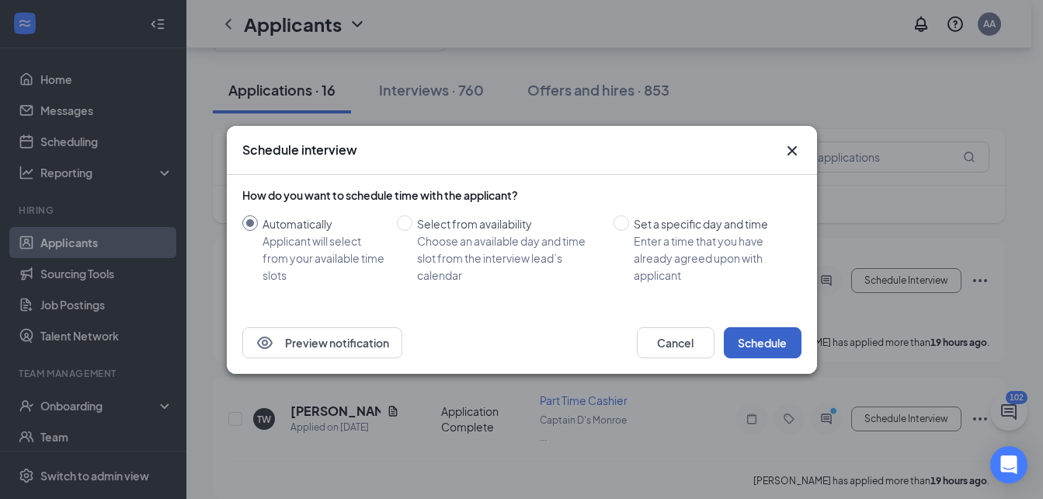
click at [782, 357] on button "Schedule" at bounding box center [763, 342] width 78 height 31
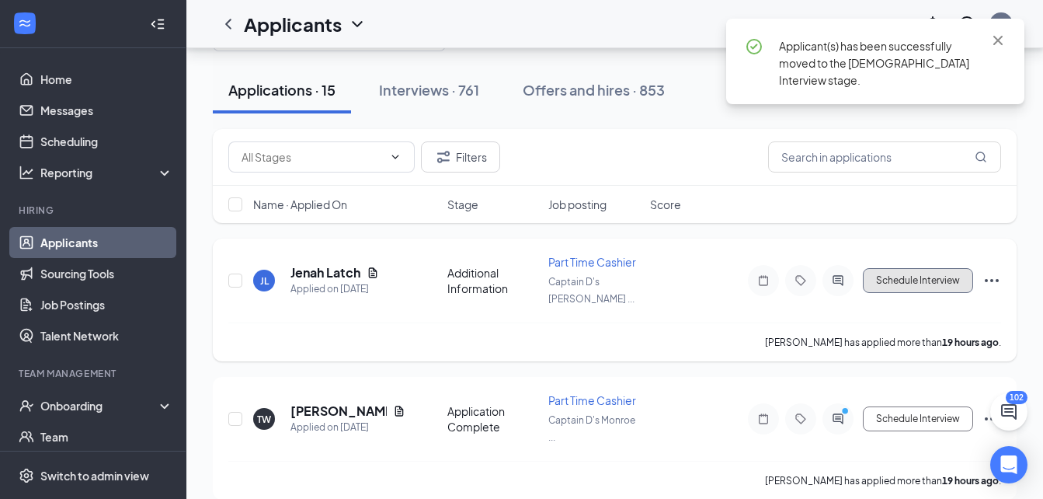
click at [907, 281] on button "Schedule Interview" at bounding box center [918, 280] width 110 height 25
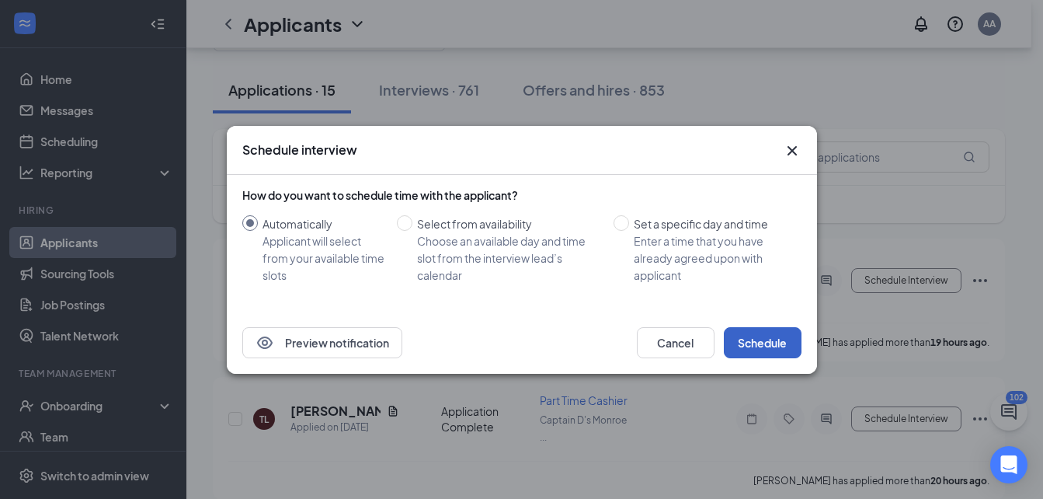
click at [766, 337] on button "Schedule" at bounding box center [763, 342] width 78 height 31
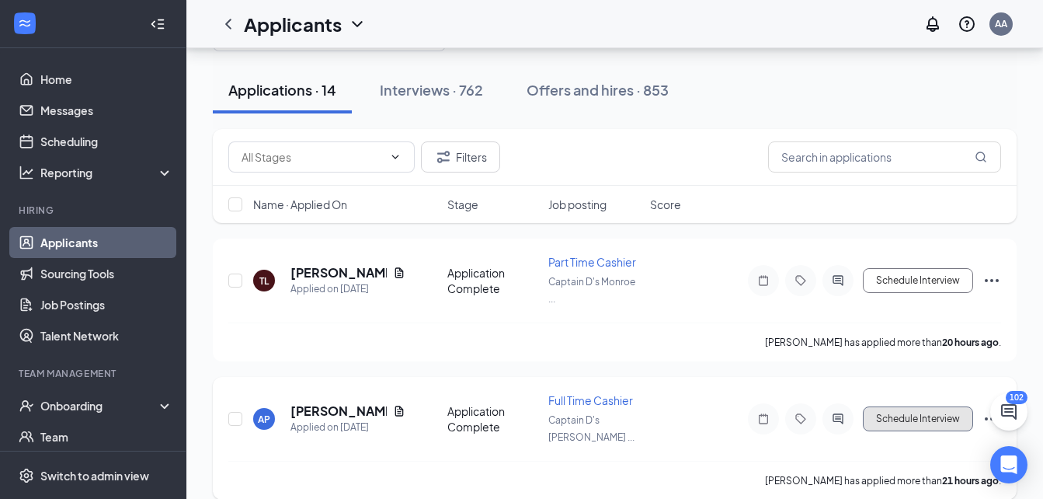
click at [880, 406] on button "Schedule Interview" at bounding box center [918, 418] width 110 height 25
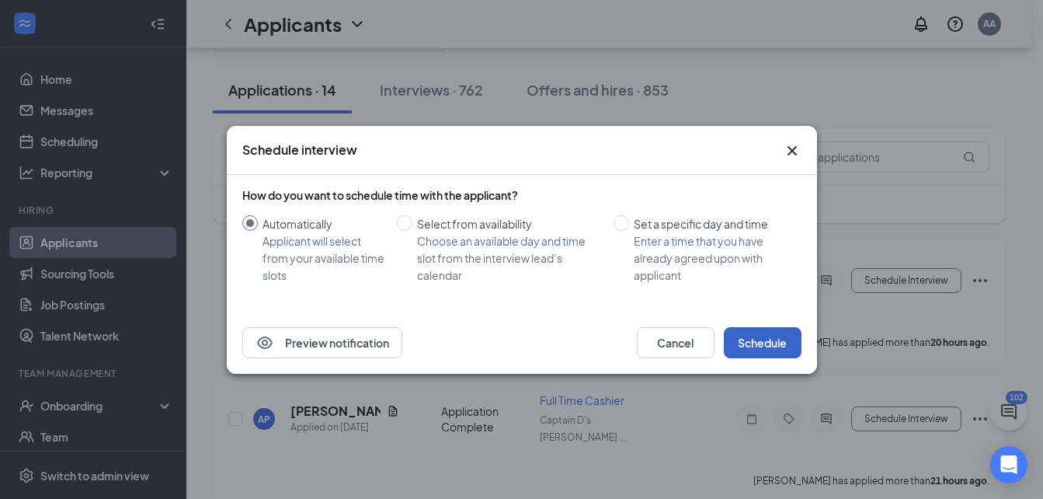
click at [759, 340] on button "Schedule" at bounding box center [763, 342] width 78 height 31
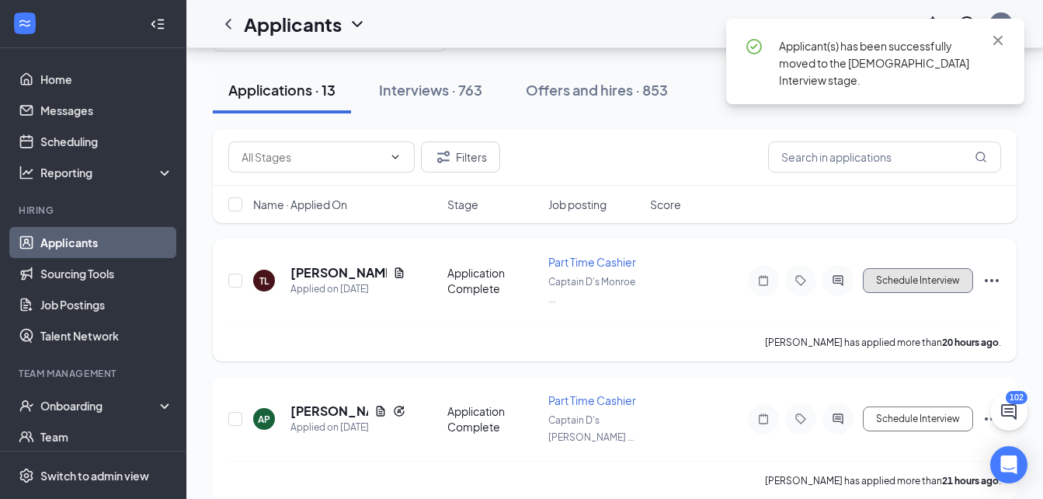
click at [898, 291] on button "Schedule Interview" at bounding box center [918, 280] width 110 height 25
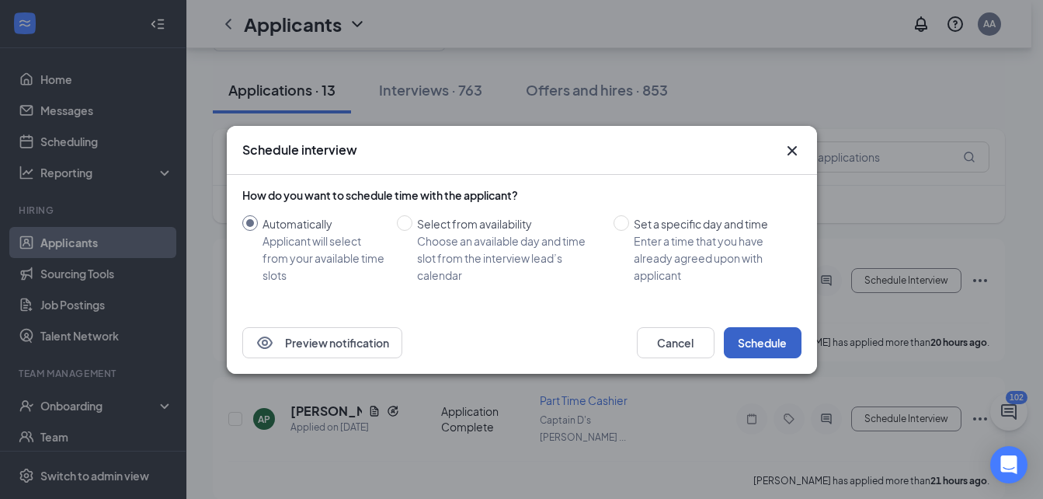
click at [774, 341] on button "Schedule" at bounding box center [763, 342] width 78 height 31
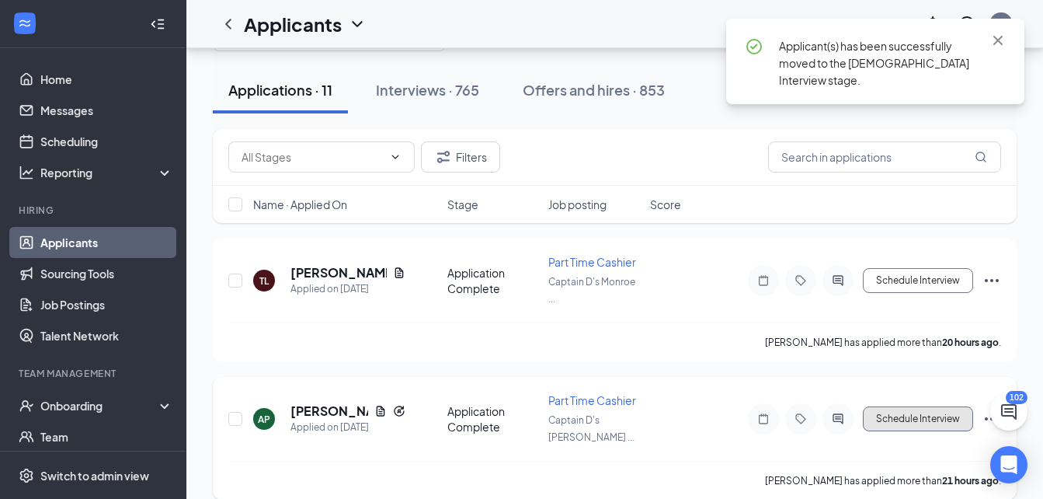
click at [901, 417] on button "Schedule Interview" at bounding box center [918, 418] width 110 height 25
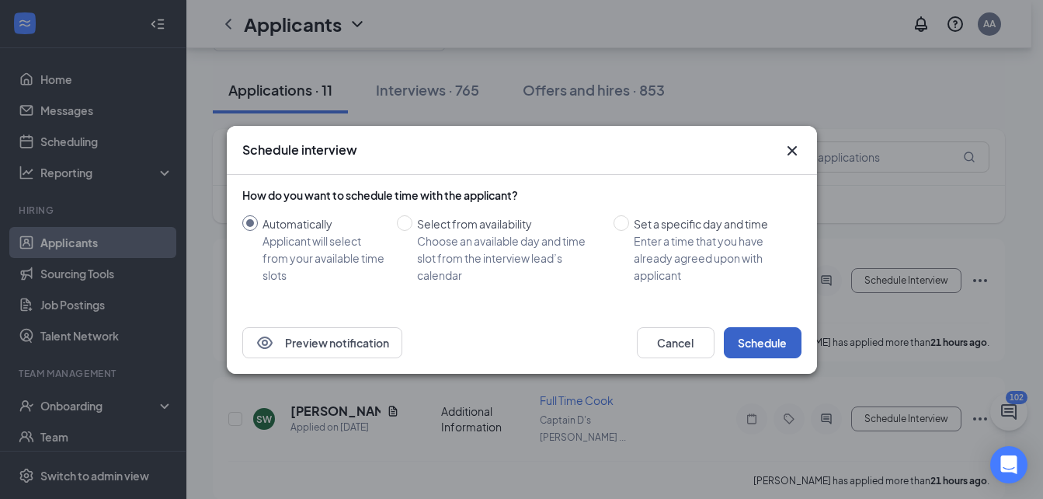
click at [782, 335] on button "Schedule" at bounding box center [763, 342] width 78 height 31
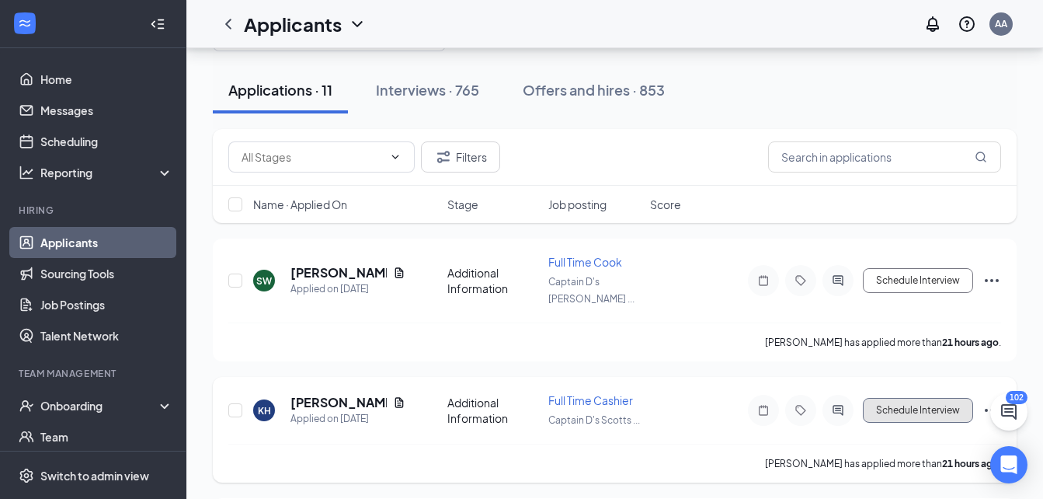
click at [880, 398] on button "Schedule Interview" at bounding box center [918, 410] width 110 height 25
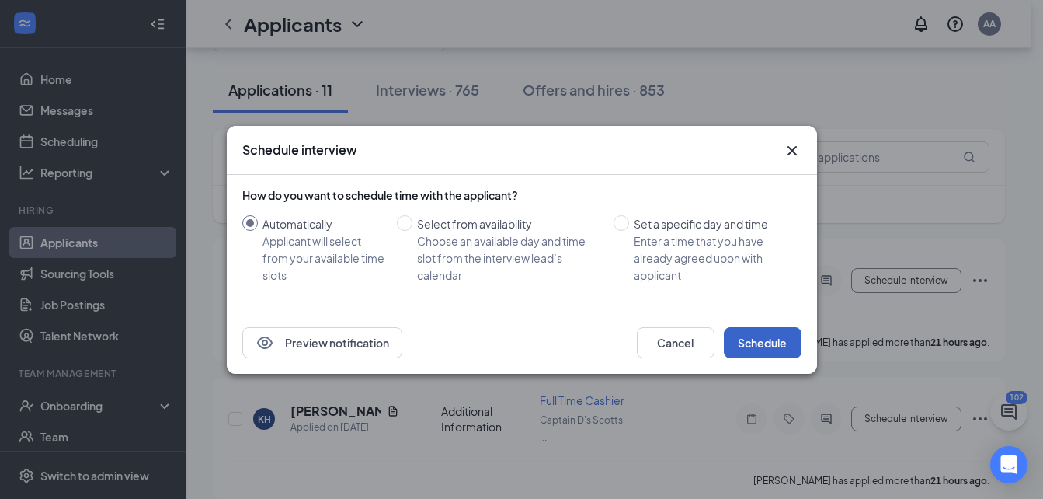
click at [797, 333] on button "Schedule" at bounding box center [763, 342] width 78 height 31
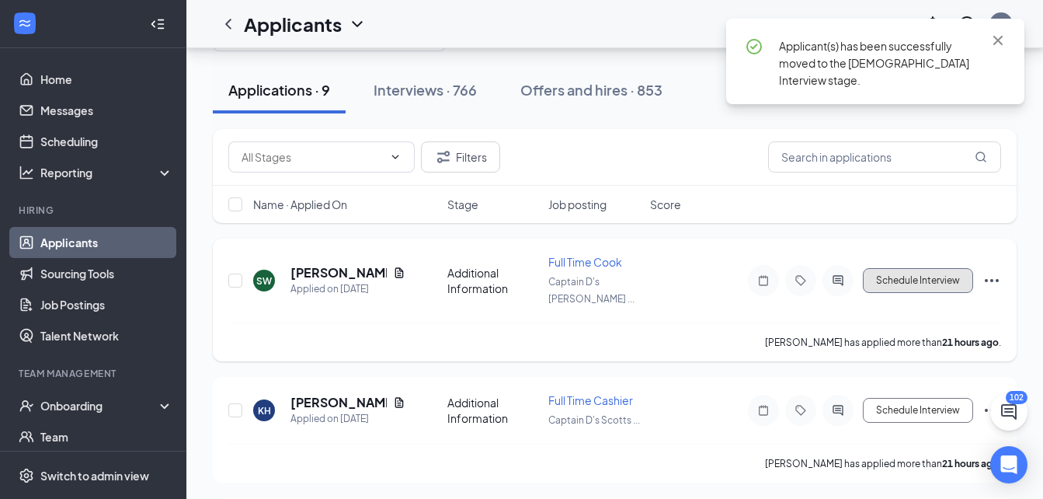
click at [906, 268] on button "Schedule Interview" at bounding box center [918, 280] width 110 height 25
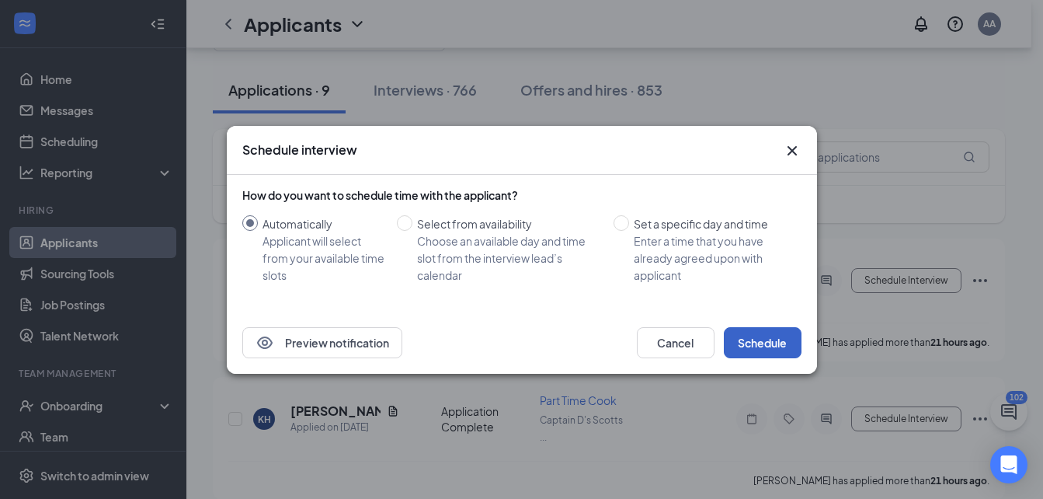
click at [735, 339] on button "Schedule" at bounding box center [763, 342] width 78 height 31
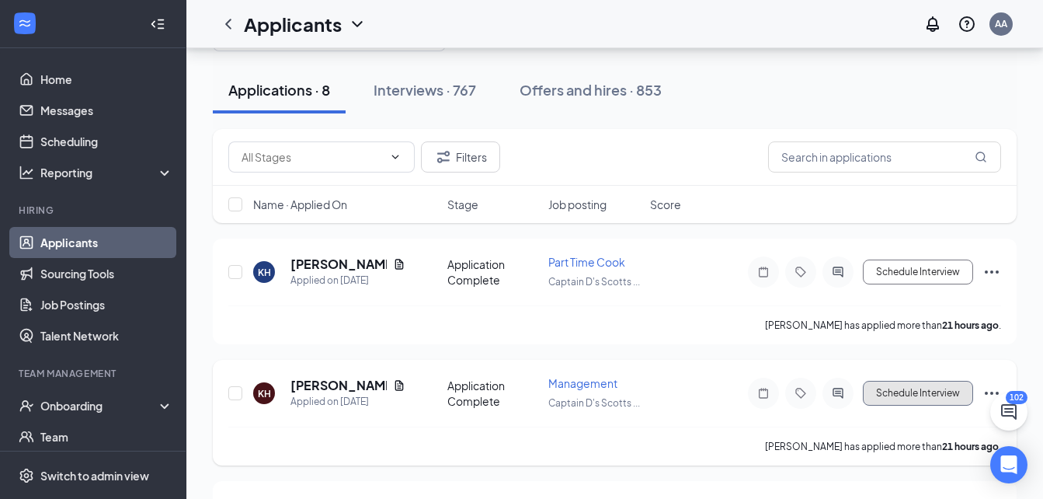
click at [900, 391] on button "Schedule Interview" at bounding box center [918, 393] width 110 height 25
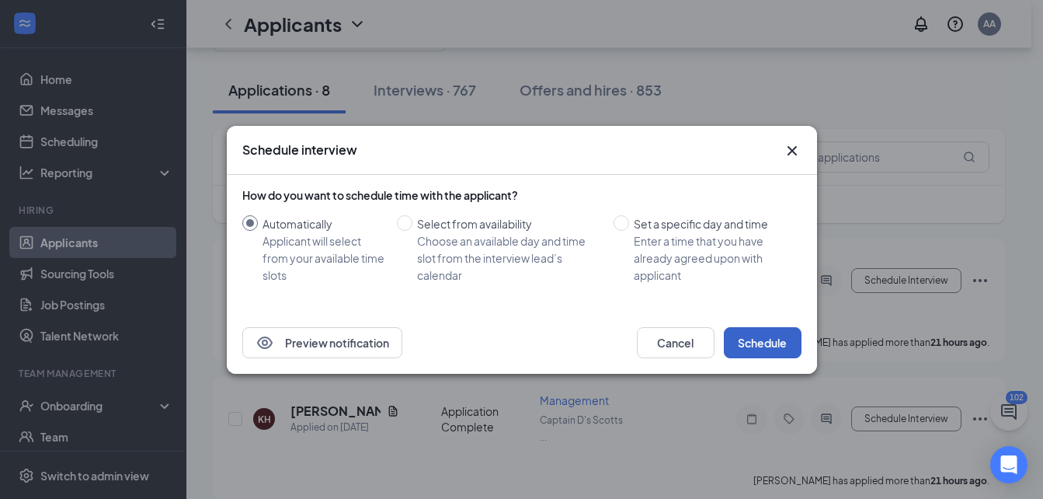
click at [761, 349] on button "Schedule" at bounding box center [763, 342] width 78 height 31
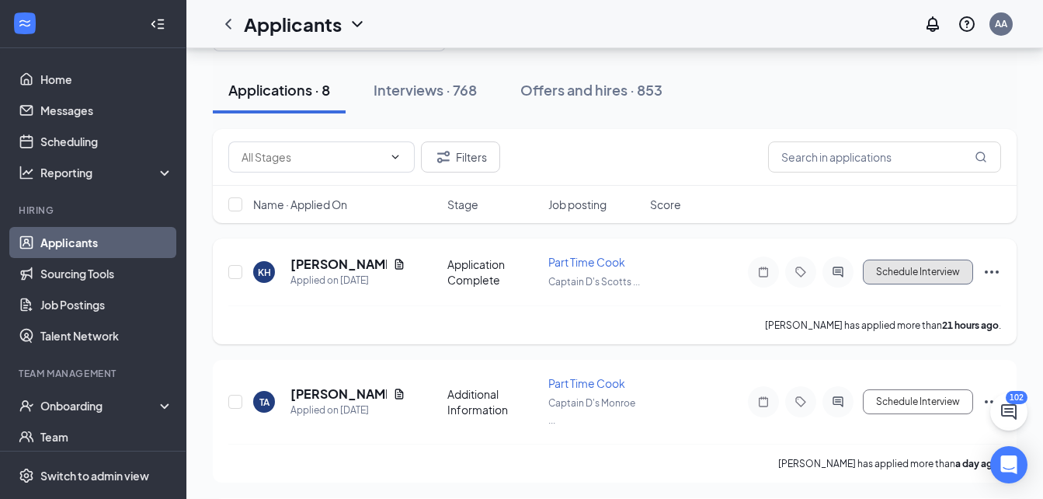
click at [904, 267] on button "Schedule Interview" at bounding box center [918, 272] width 110 height 25
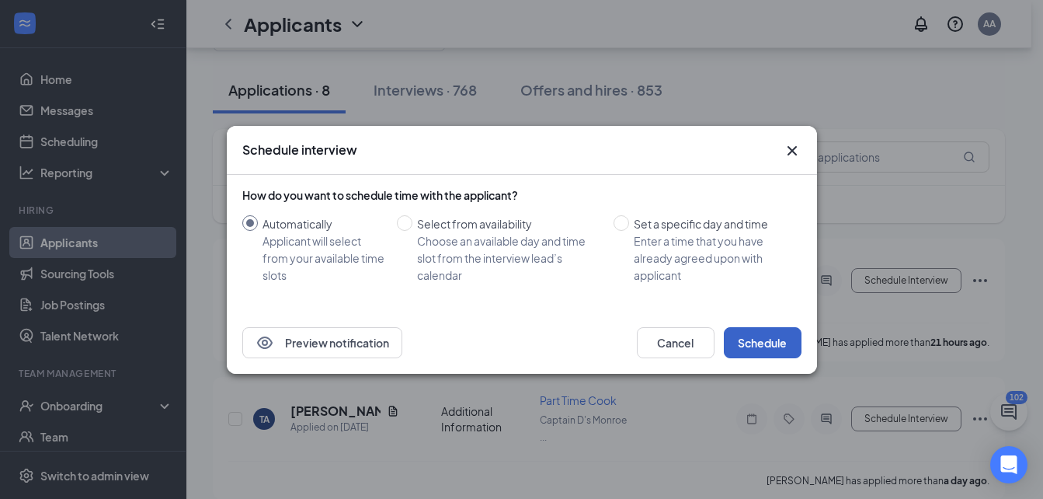
click at [772, 345] on button "Schedule" at bounding box center [763, 342] width 78 height 31
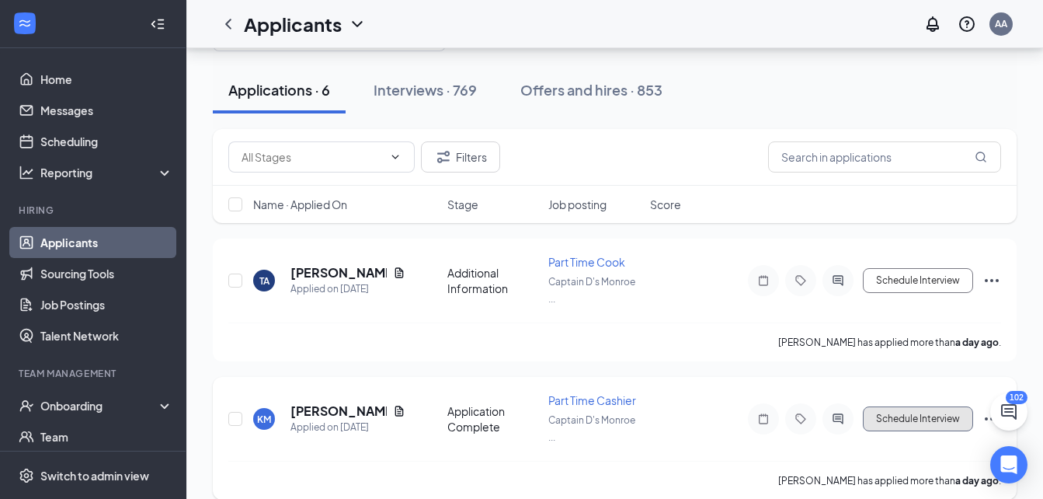
click at [918, 422] on button "Schedule Interview" at bounding box center [918, 418] width 110 height 25
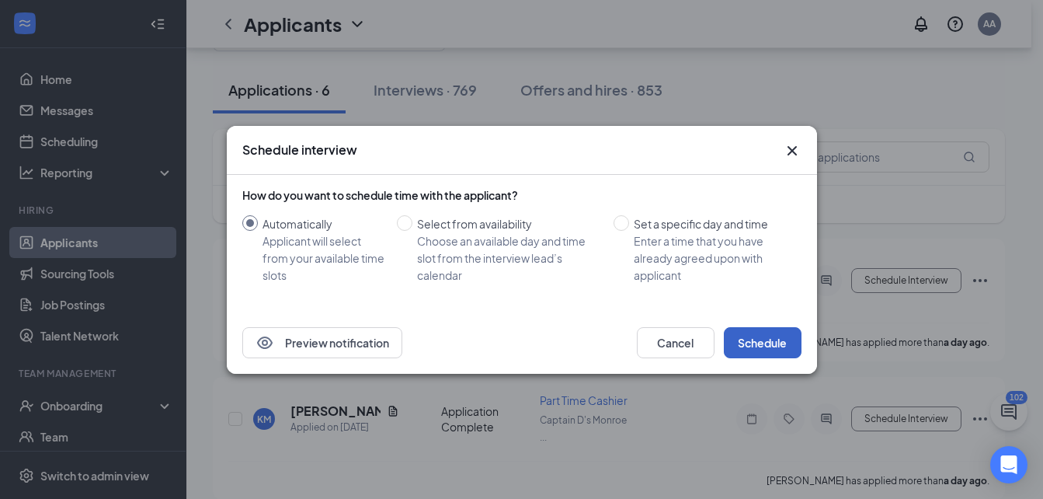
click at [765, 340] on button "Schedule" at bounding box center [763, 342] width 78 height 31
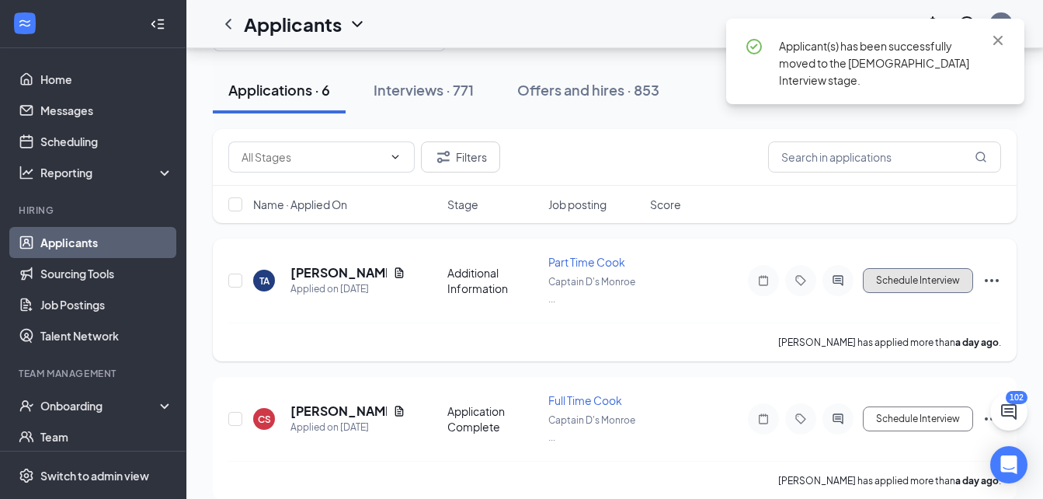
click at [918, 286] on button "Schedule Interview" at bounding box center [918, 280] width 110 height 25
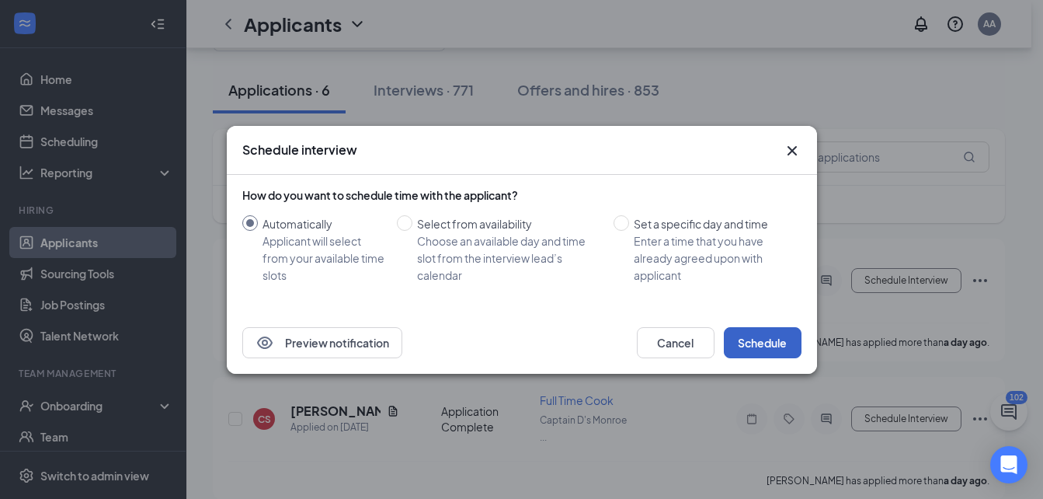
click at [772, 342] on button "Schedule" at bounding box center [763, 342] width 78 height 31
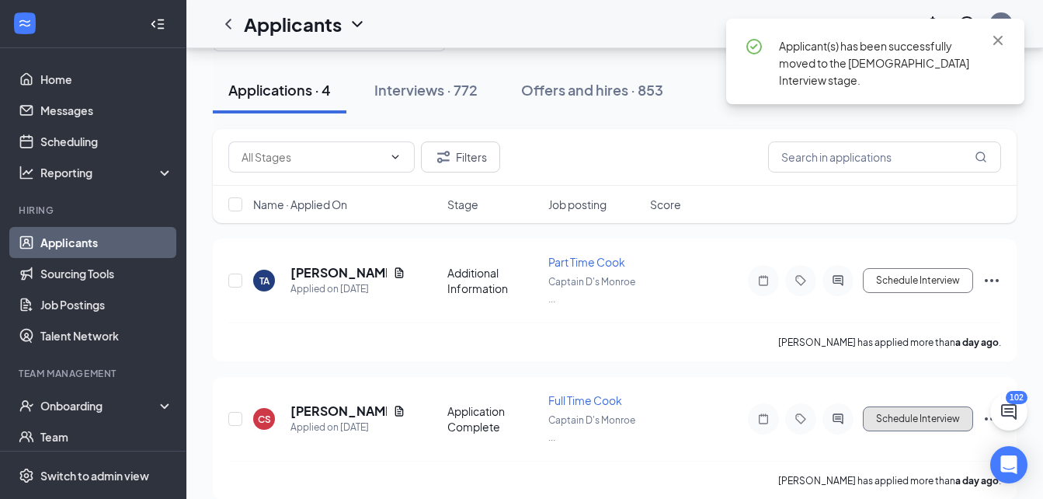
click at [893, 407] on button "Schedule Interview" at bounding box center [918, 418] width 110 height 25
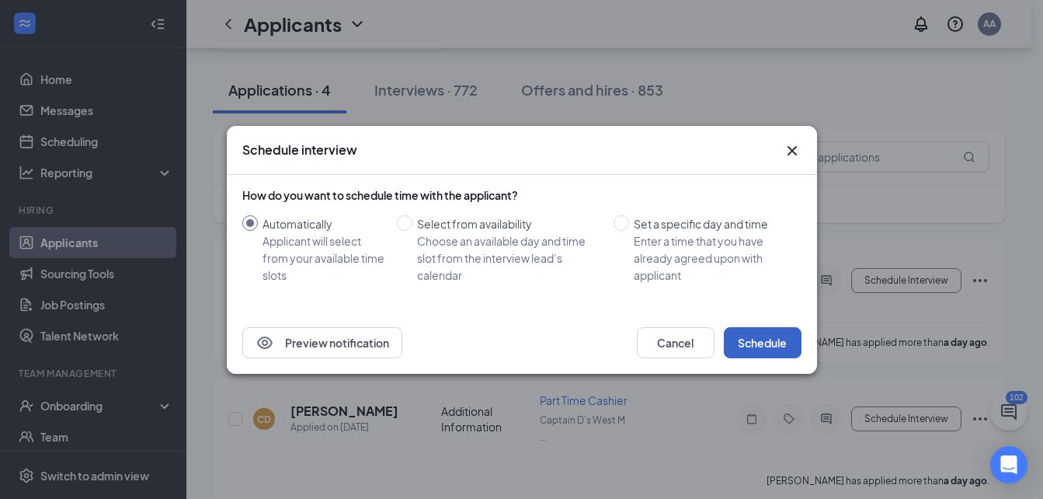
click at [737, 343] on button "Schedule" at bounding box center [763, 342] width 78 height 31
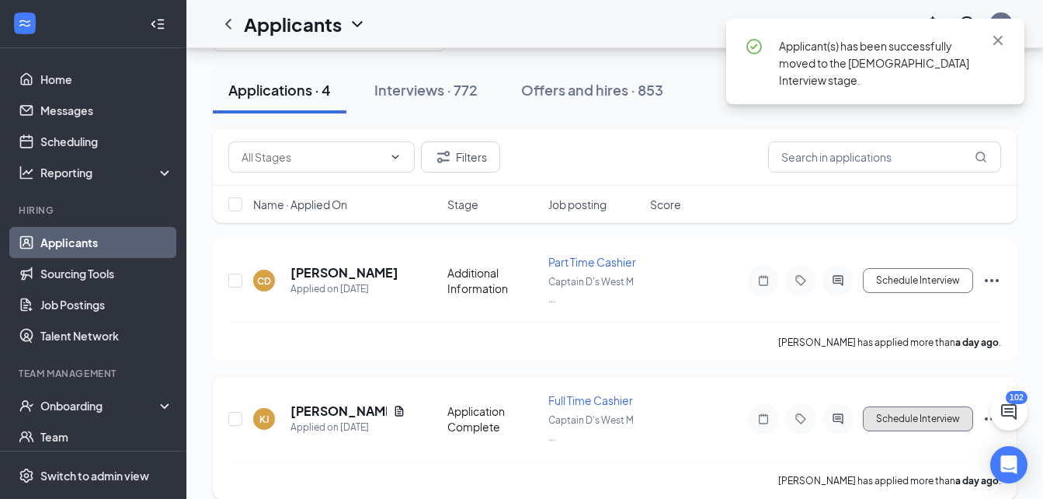
click at [964, 417] on button "Schedule Interview" at bounding box center [918, 418] width 110 height 25
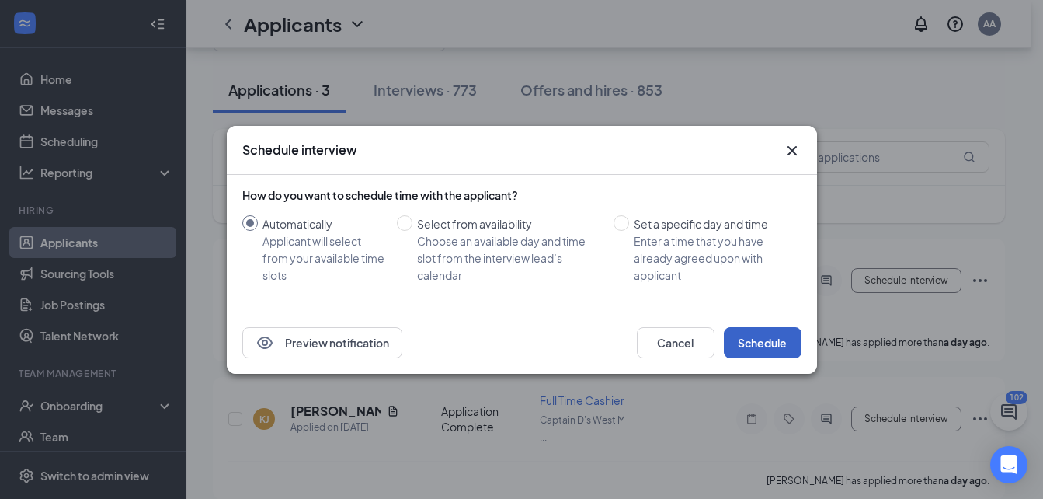
click at [786, 332] on button "Schedule" at bounding box center [763, 342] width 78 height 31
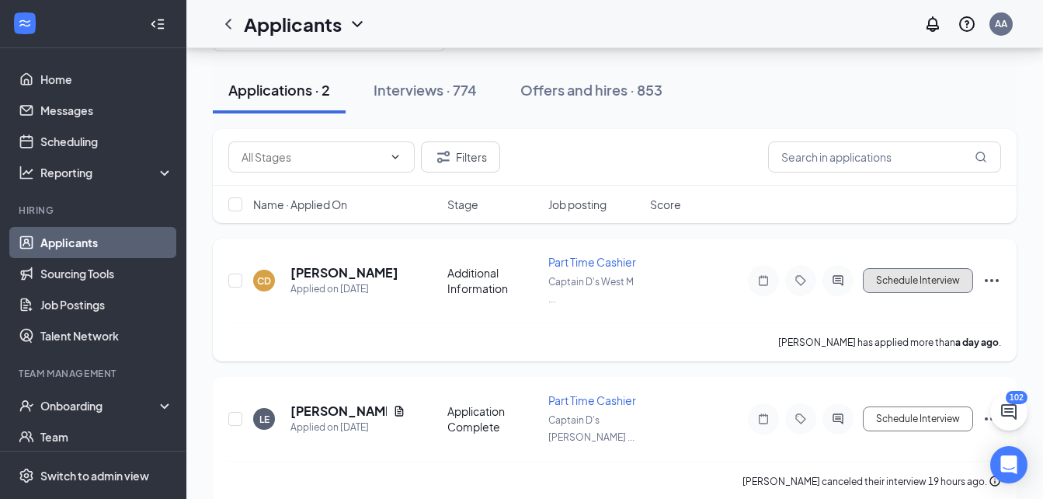
click at [949, 280] on button "Schedule Interview" at bounding box center [918, 280] width 110 height 25
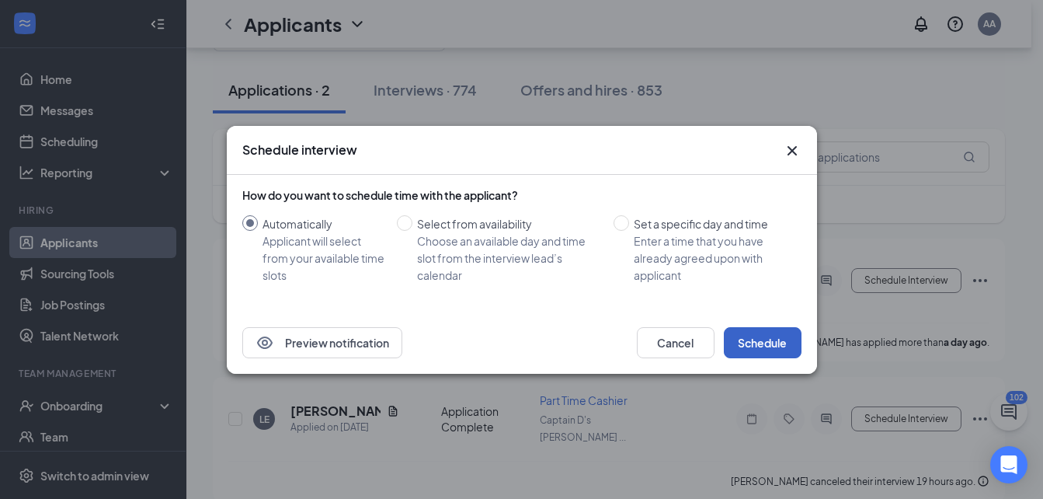
click at [781, 350] on button "Schedule" at bounding box center [763, 342] width 78 height 31
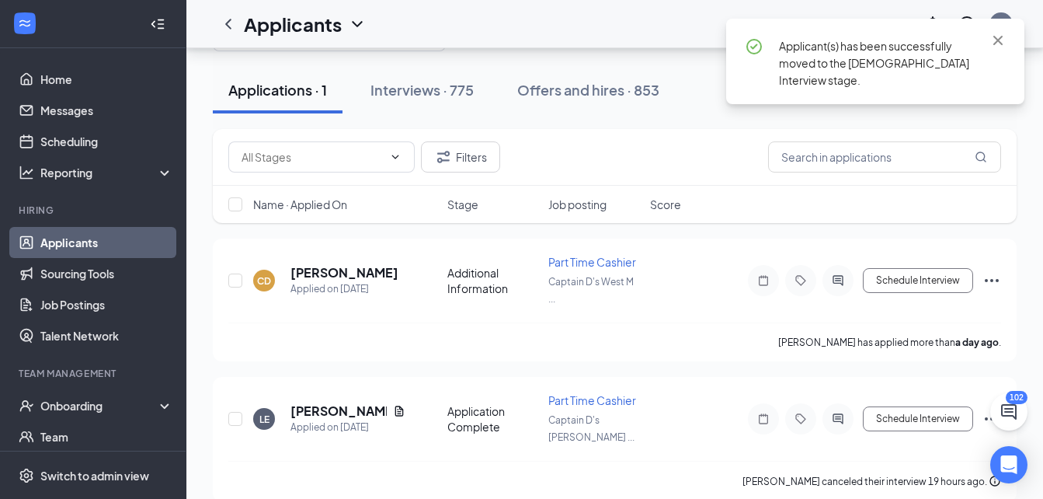
scroll to position [0, 0]
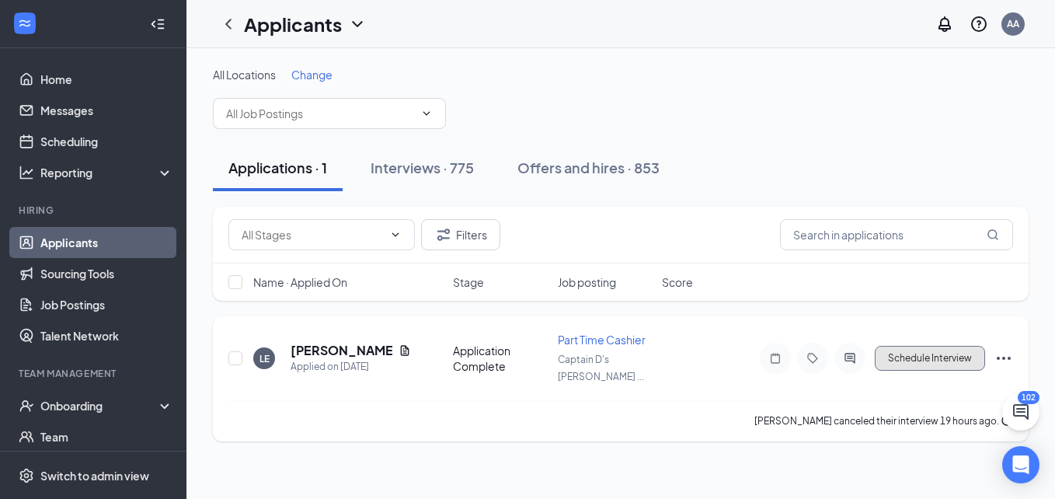
click at [924, 353] on button "Schedule Interview" at bounding box center [930, 358] width 110 height 25
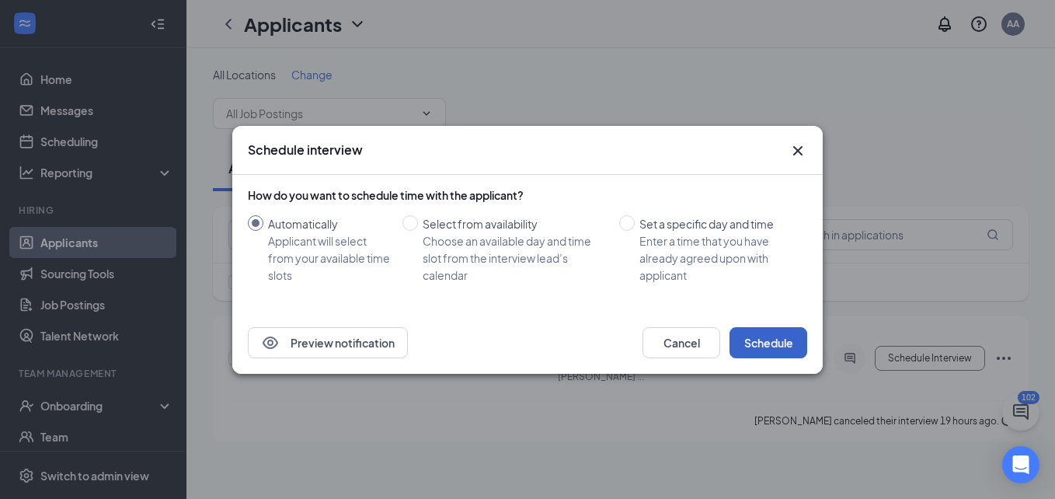
click at [775, 341] on button "Schedule" at bounding box center [769, 342] width 78 height 31
